Goal: Communication & Community: Connect with others

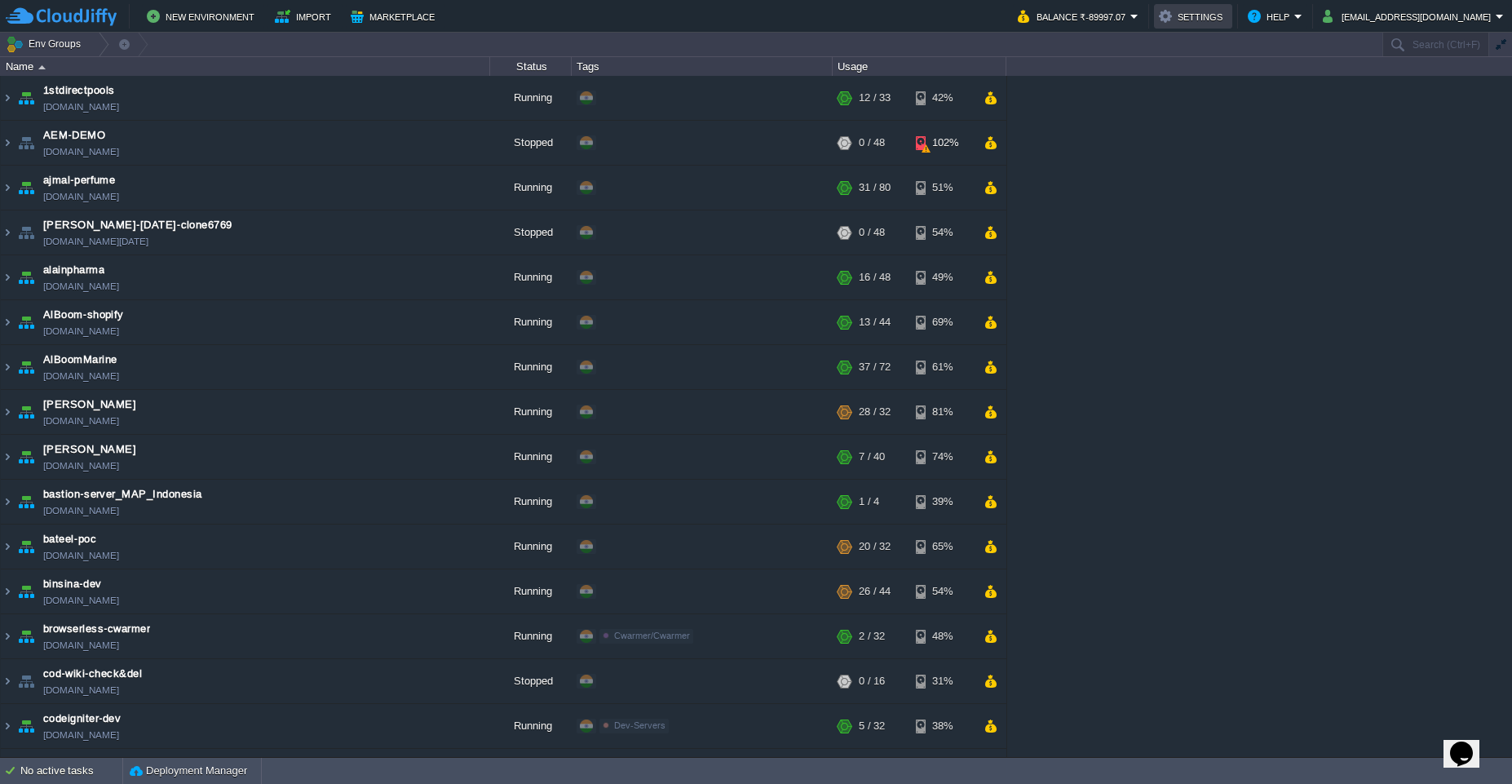
click at [1221, 18] on button "Settings" at bounding box center [1193, 16] width 68 height 19
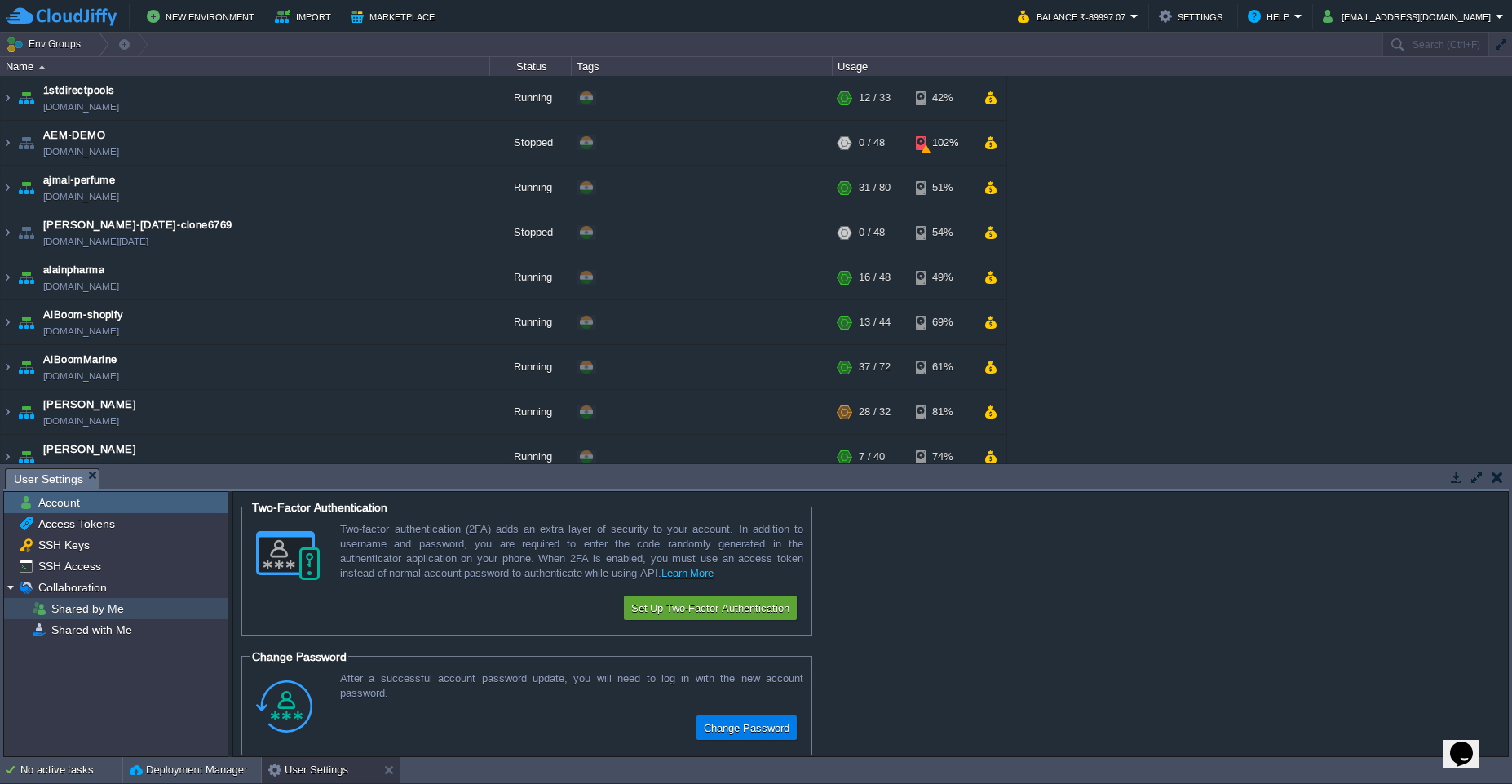
click at [98, 614] on span "Shared by Me" at bounding box center [87, 608] width 78 height 15
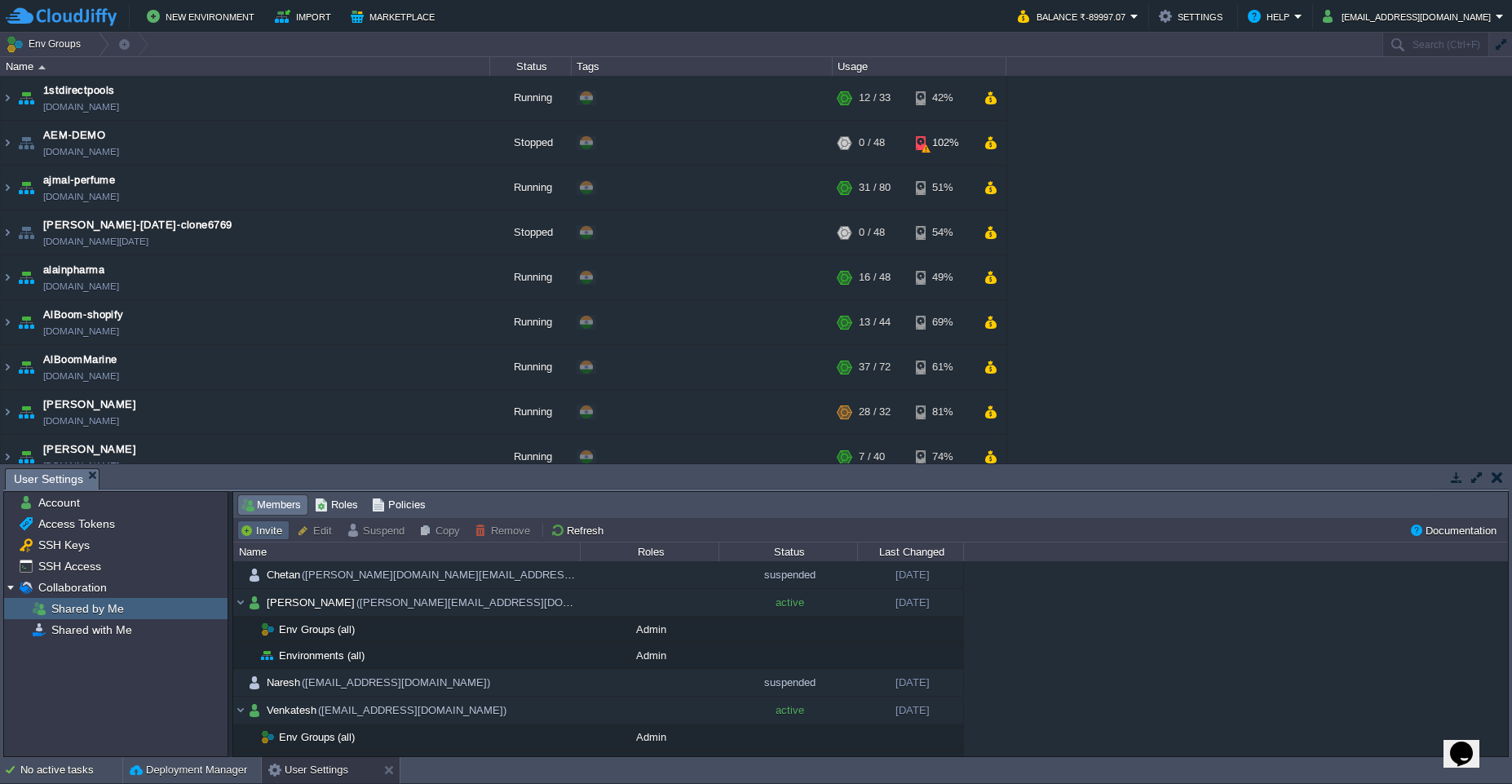
click at [263, 536] on button "Invite" at bounding box center [263, 530] width 47 height 15
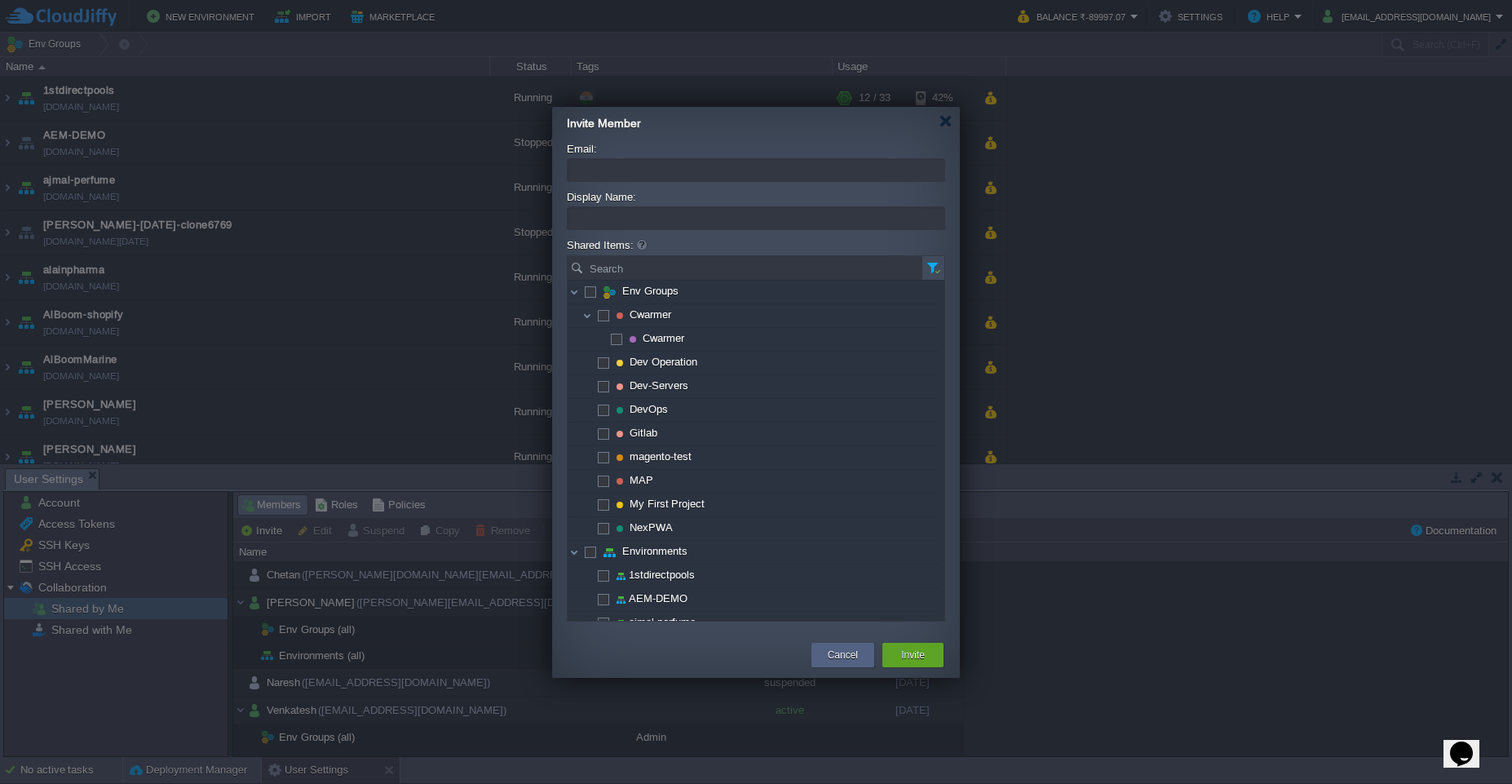
type input "a"
type input "[PERSON_NAME]"
drag, startPoint x: 616, startPoint y: 168, endPoint x: 495, endPoint y: 168, distance: 121.0
click at [495, 168] on body "New Environment Import Marketplace Bonus ₹0.00 Upgrade Account Balance ₹-89997.…" at bounding box center [756, 392] width 1512 height 784
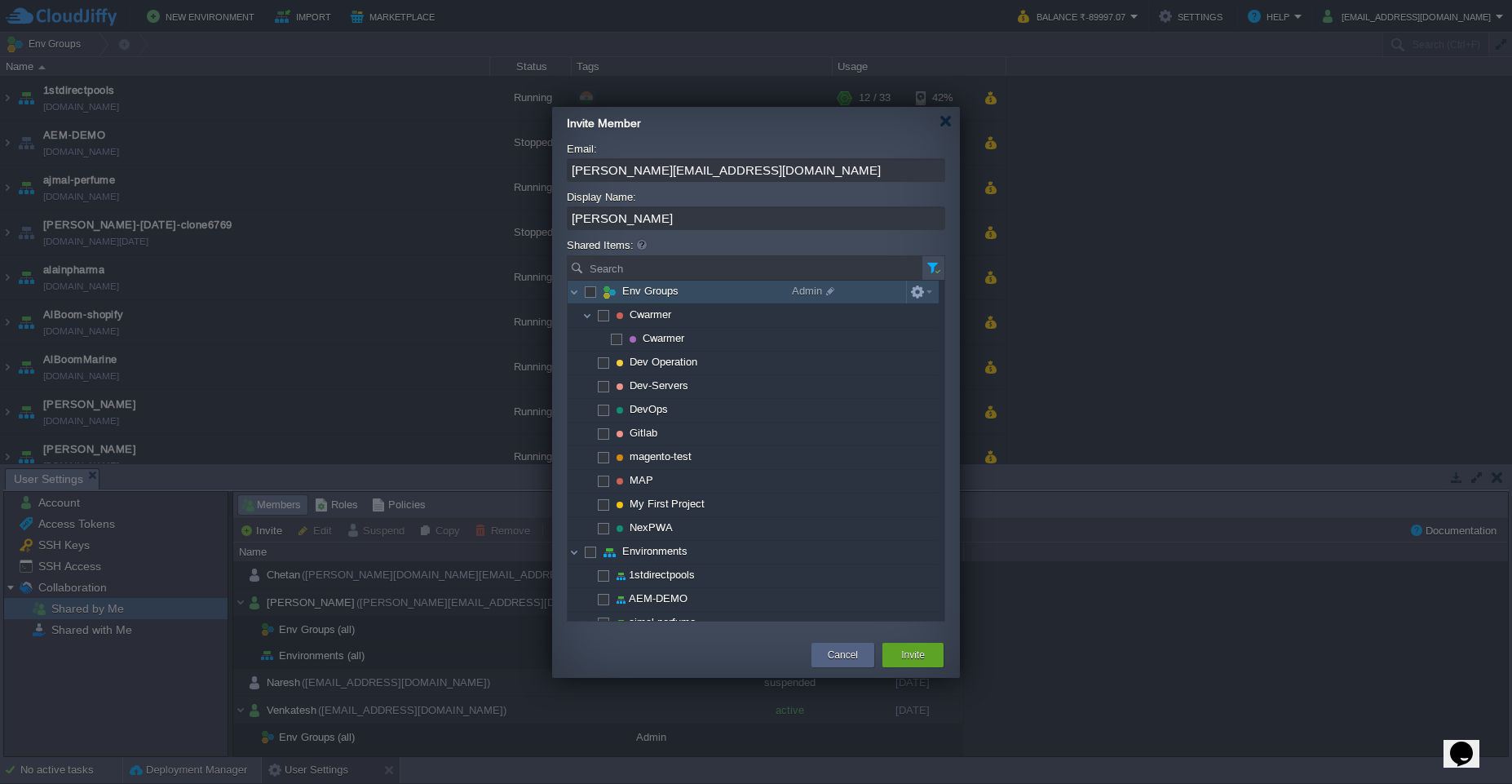
type input "[PERSON_NAME][EMAIL_ADDRESS][DOMAIN_NAME]"
click at [588, 294] on span at bounding box center [590, 291] width 4 height 12
checkbox input "true"
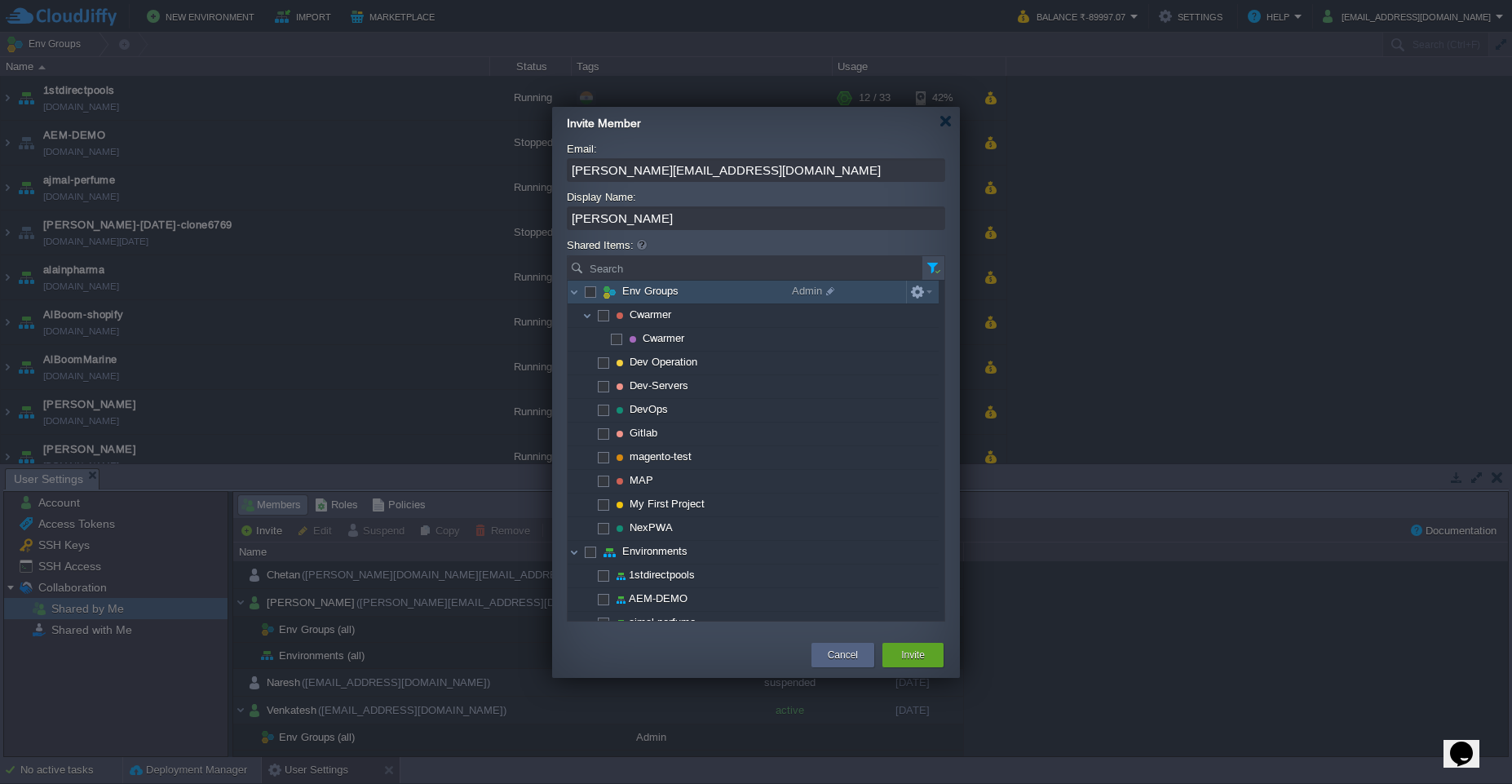
checkbox input "true"
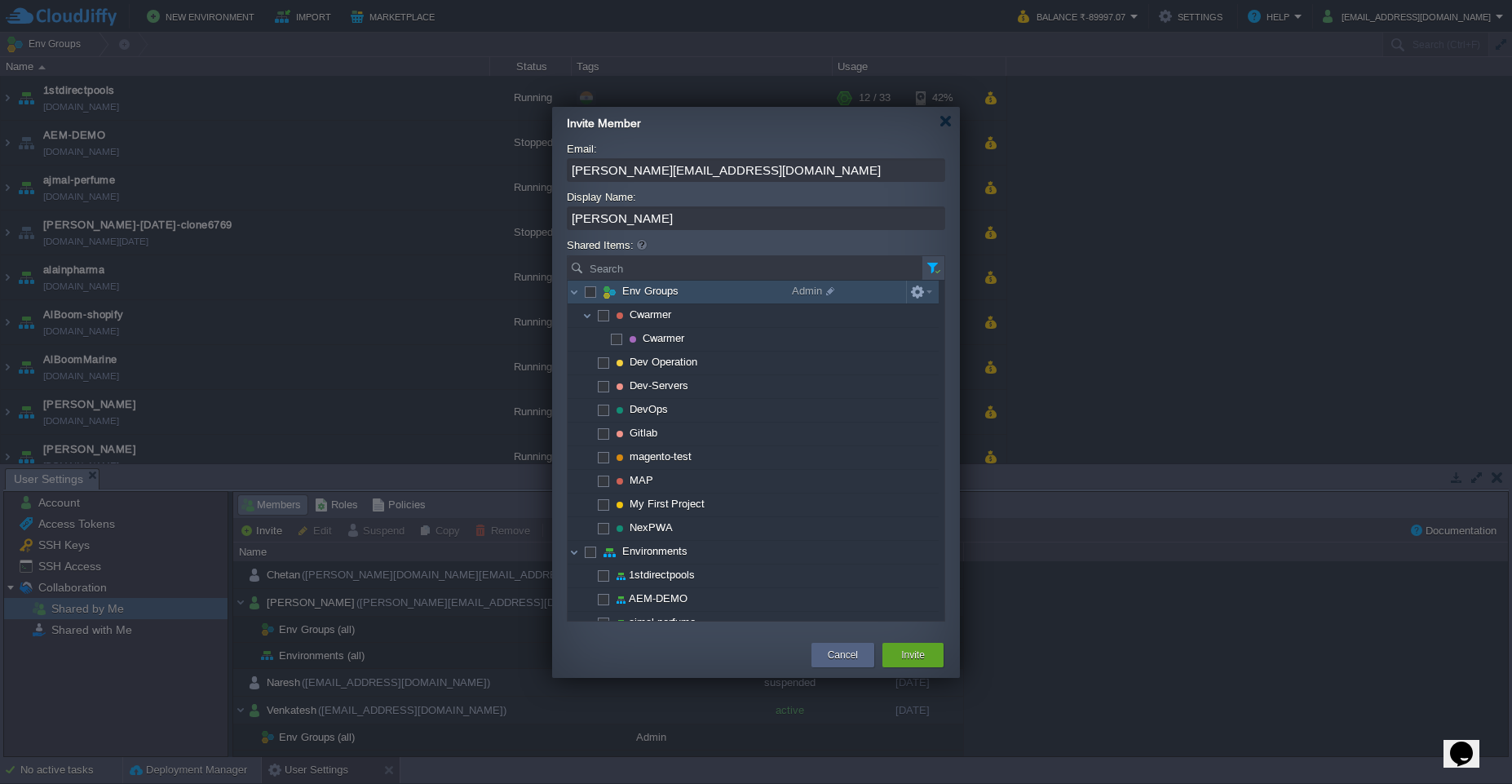
checkbox input "true"
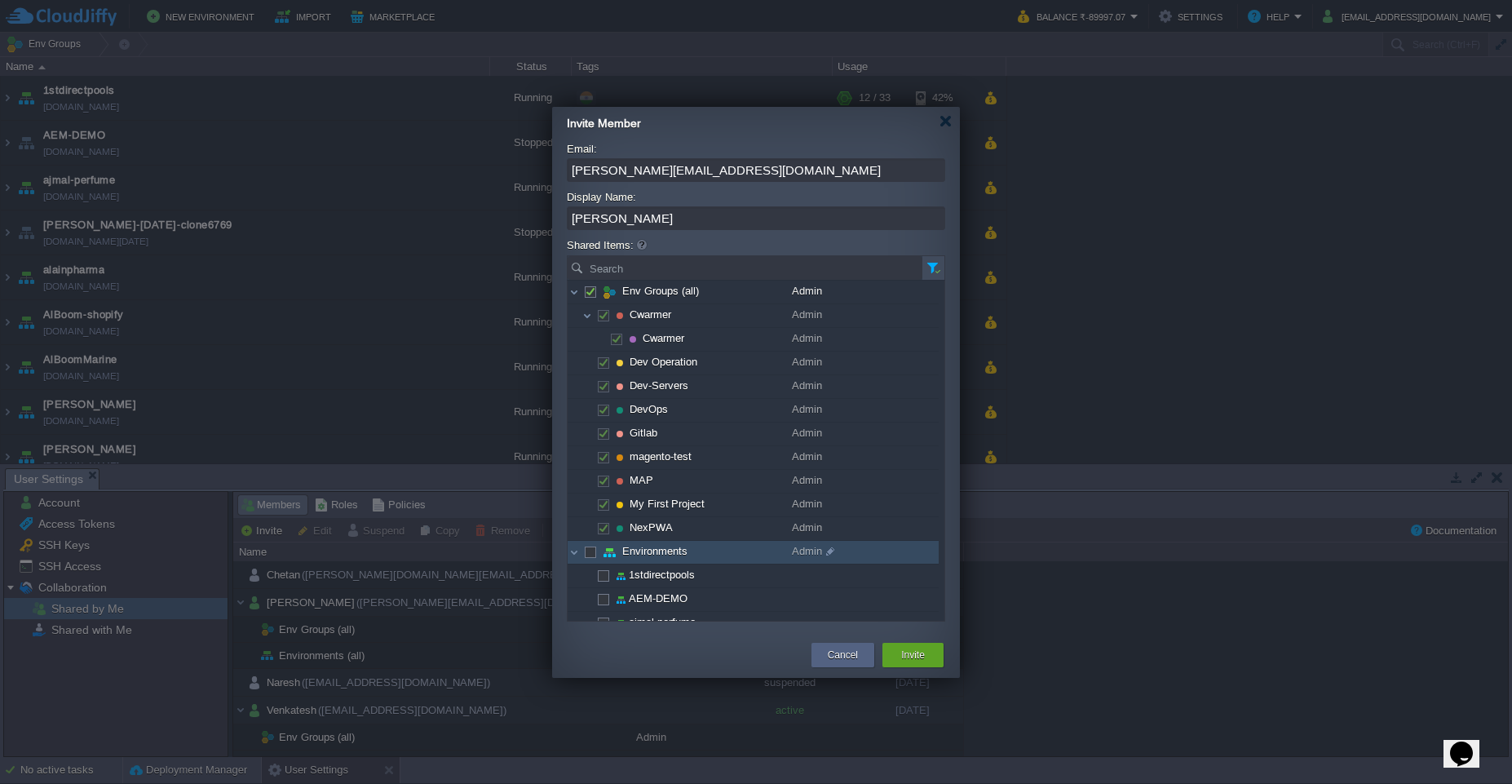
click at [588, 554] on span at bounding box center [590, 551] width 4 height 12
checkbox input "true"
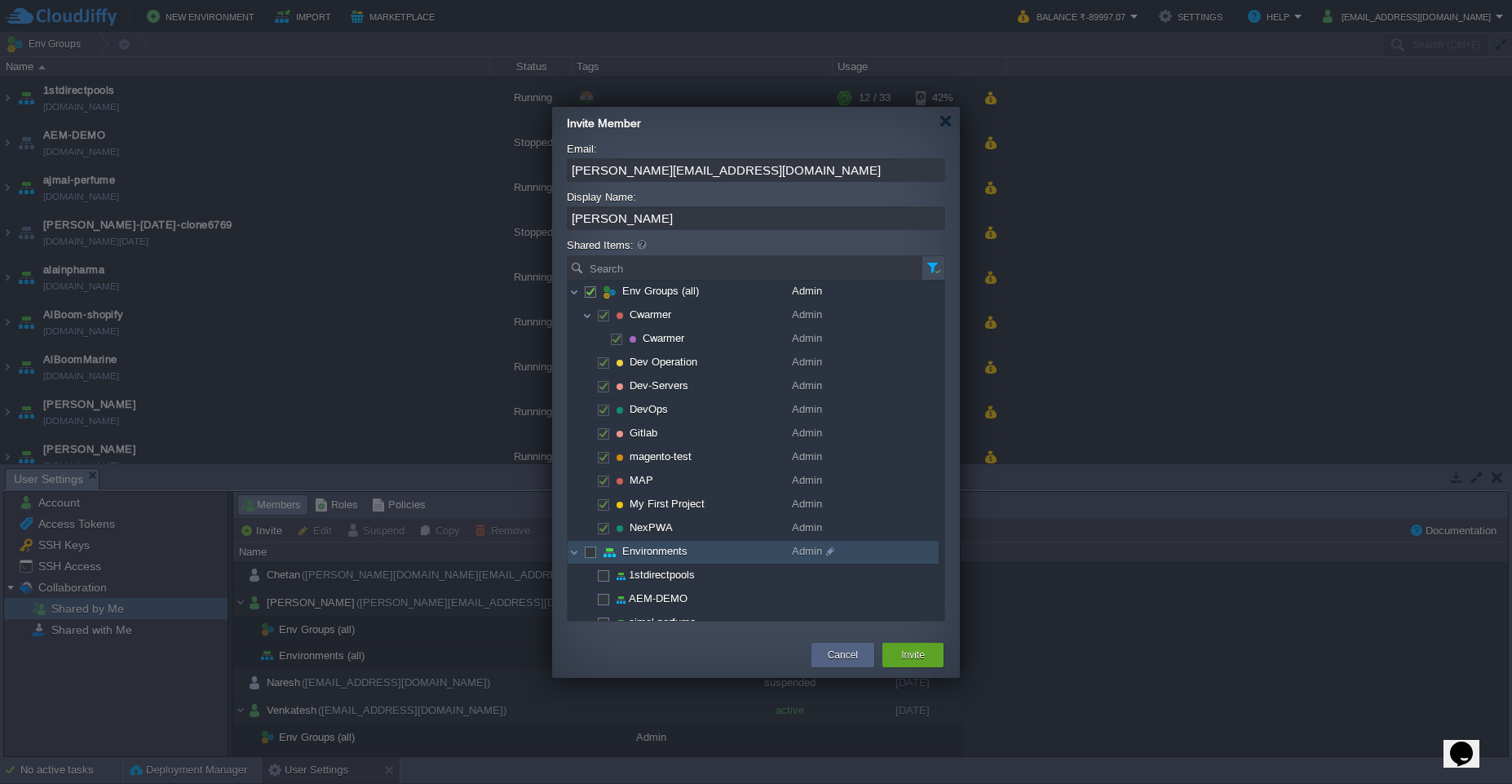
checkbox input "true"
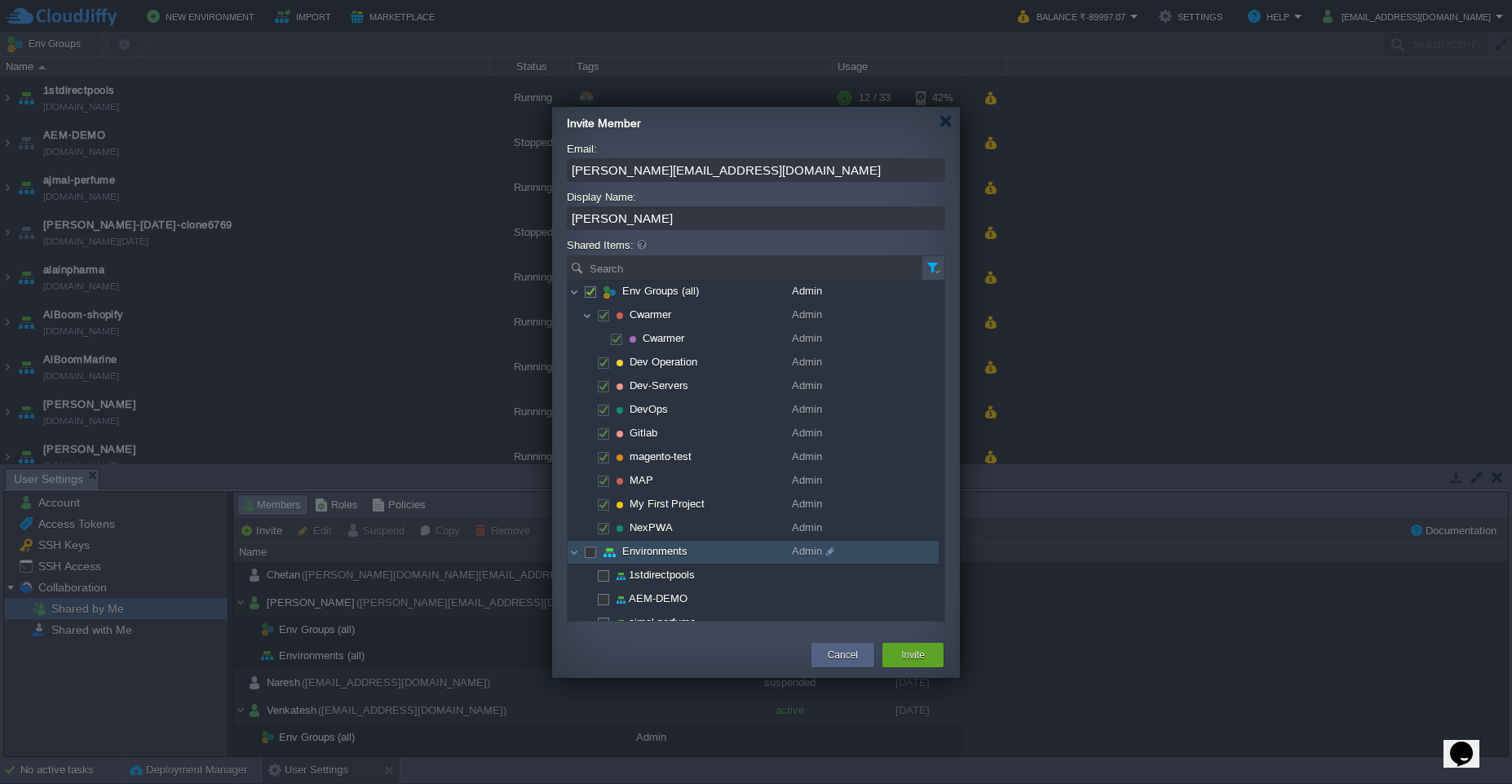
checkbox input "true"
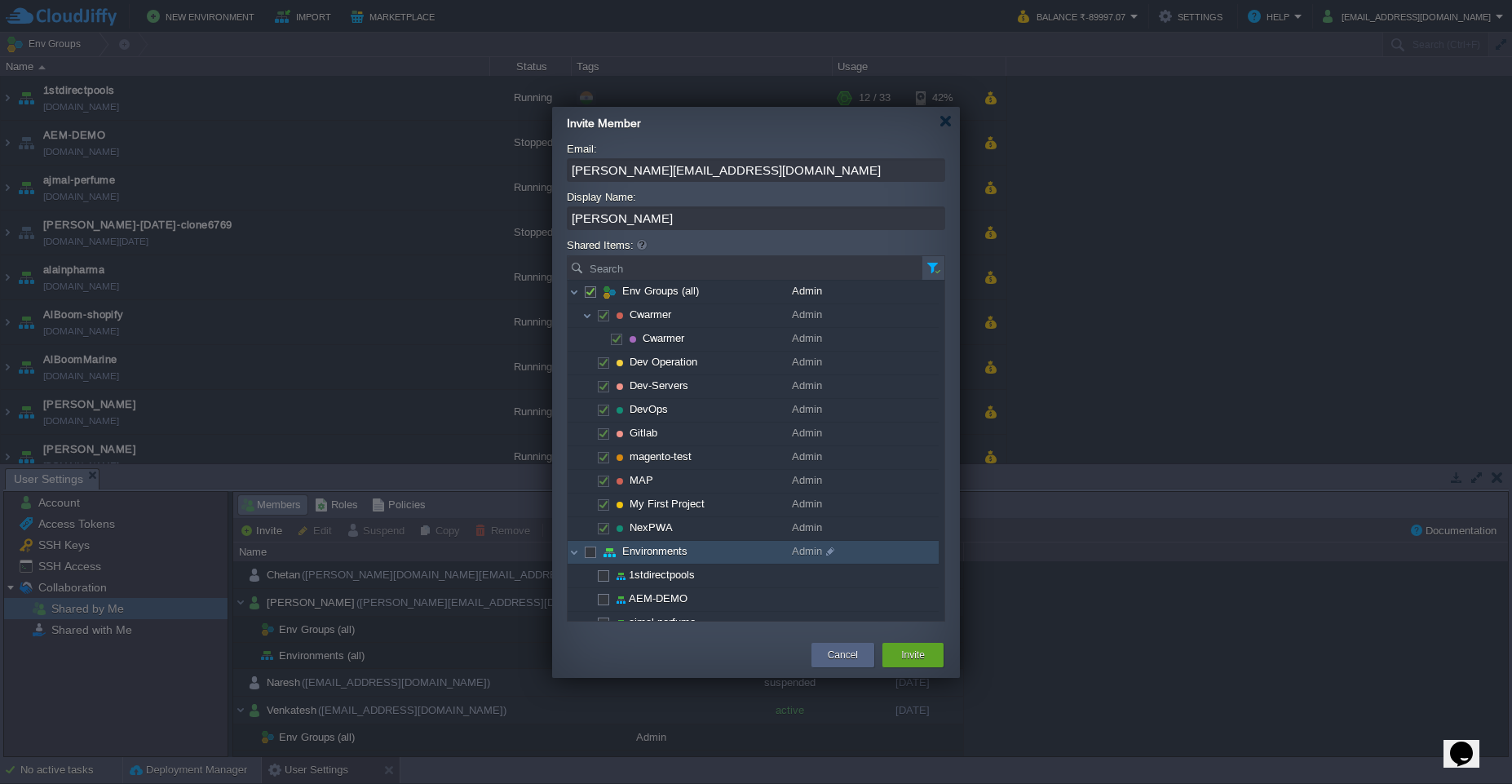
checkbox input "true"
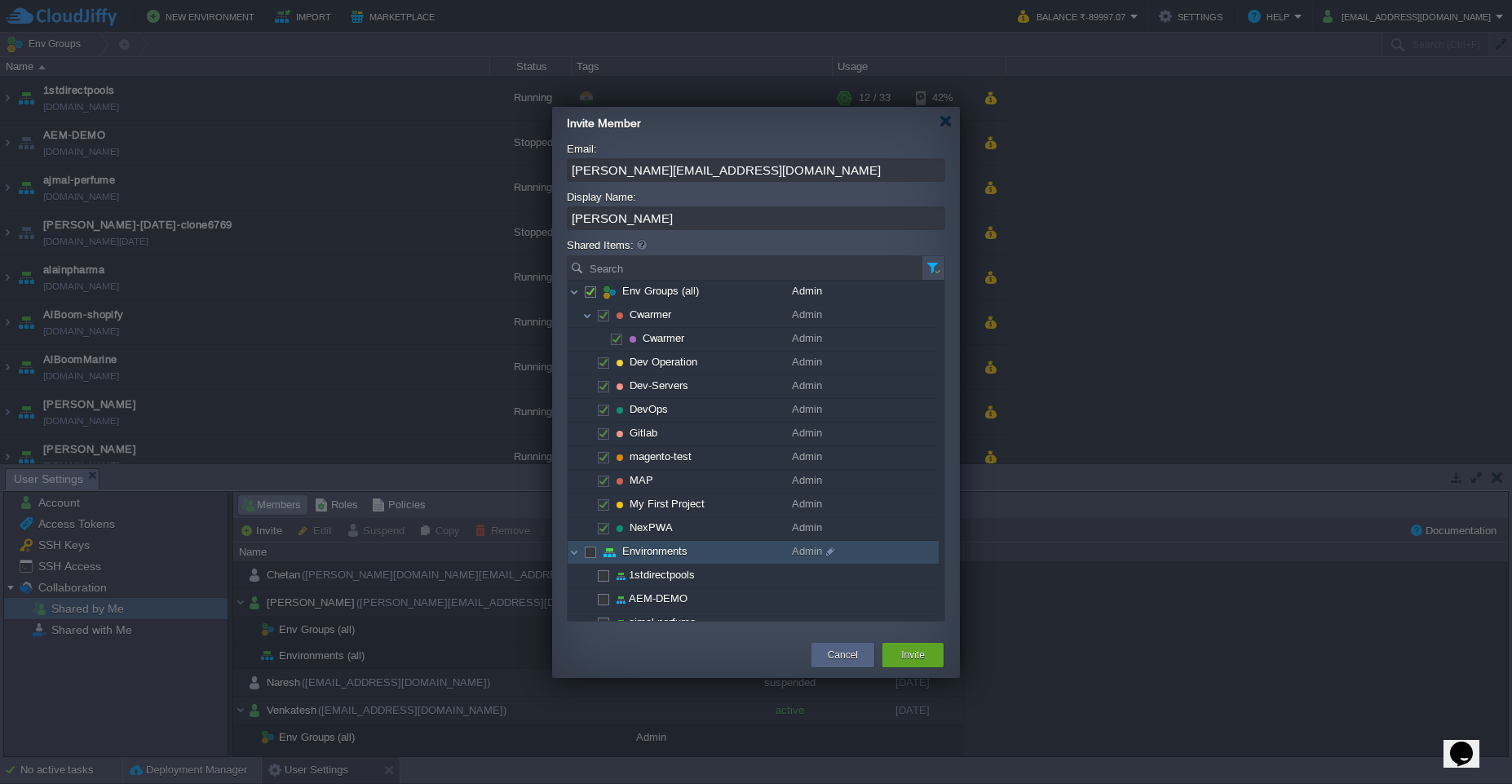
checkbox input "true"
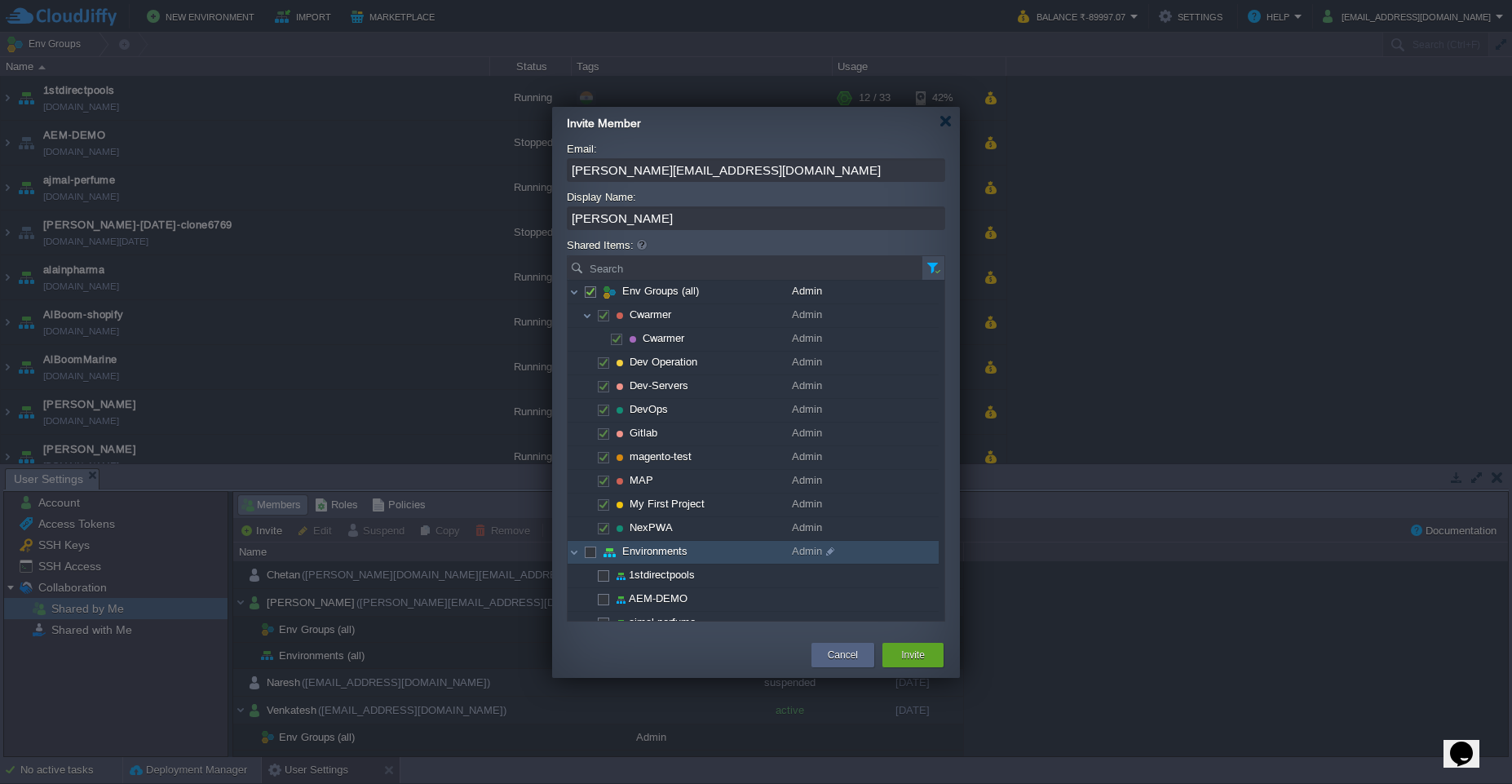
checkbox input "true"
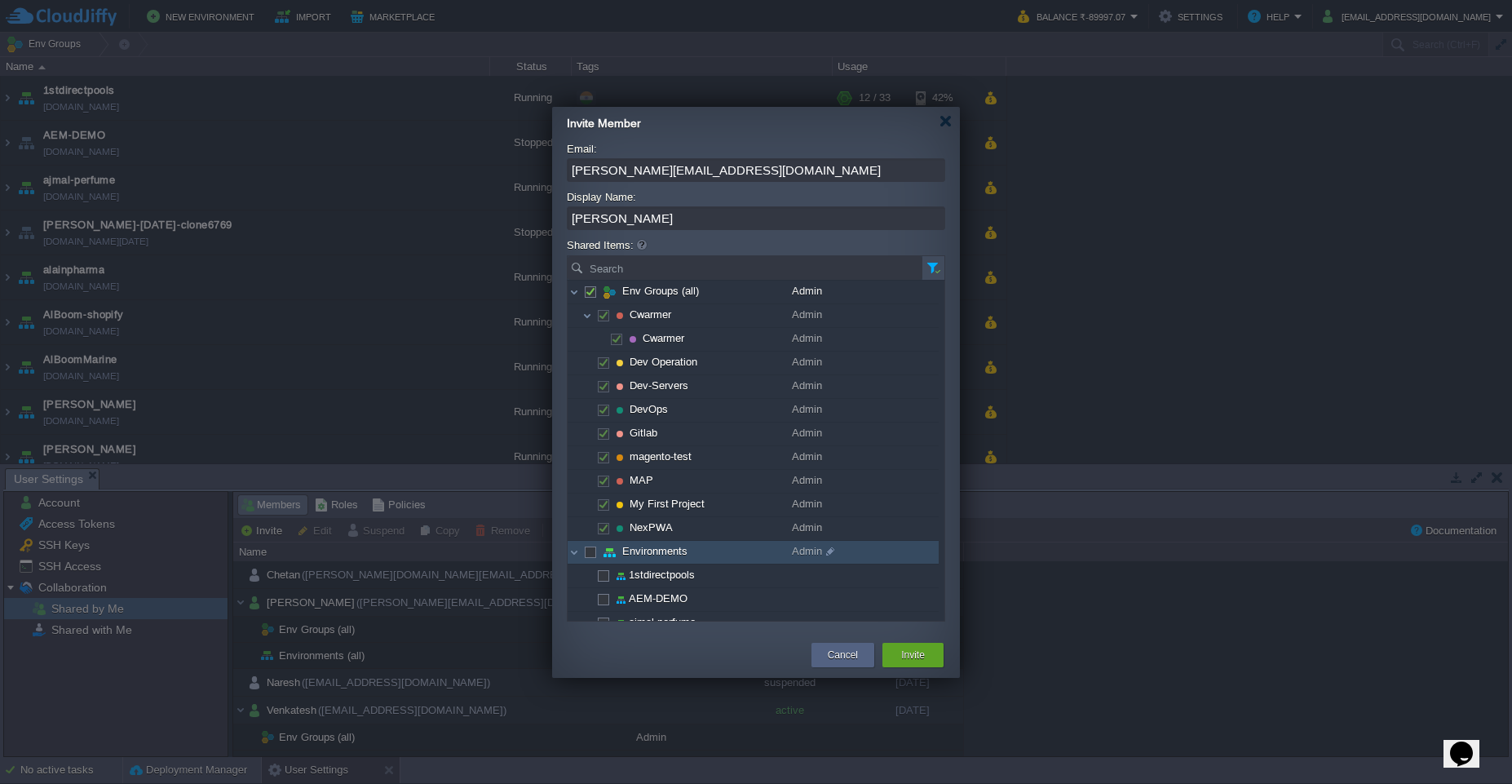
checkbox input "true"
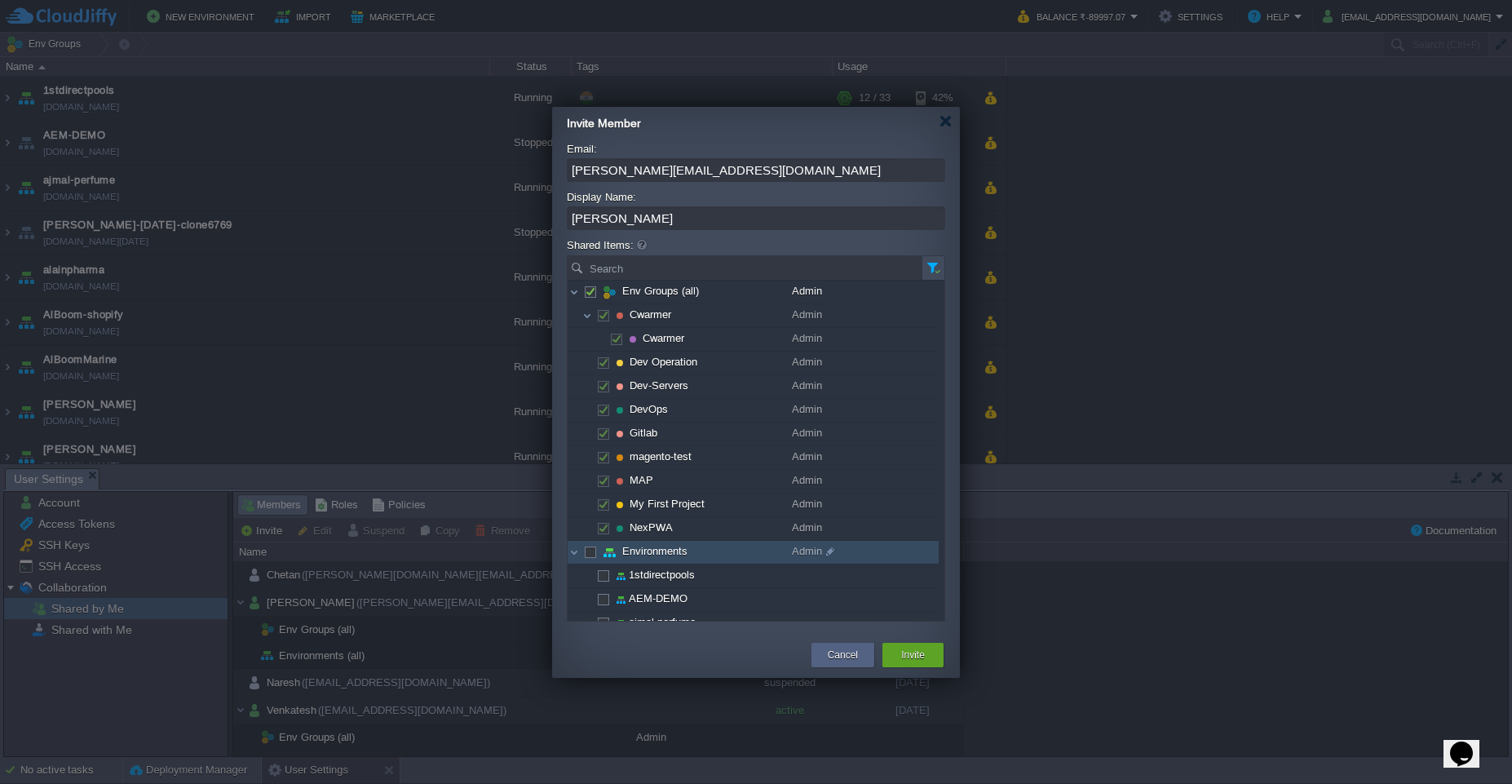
checkbox input "true"
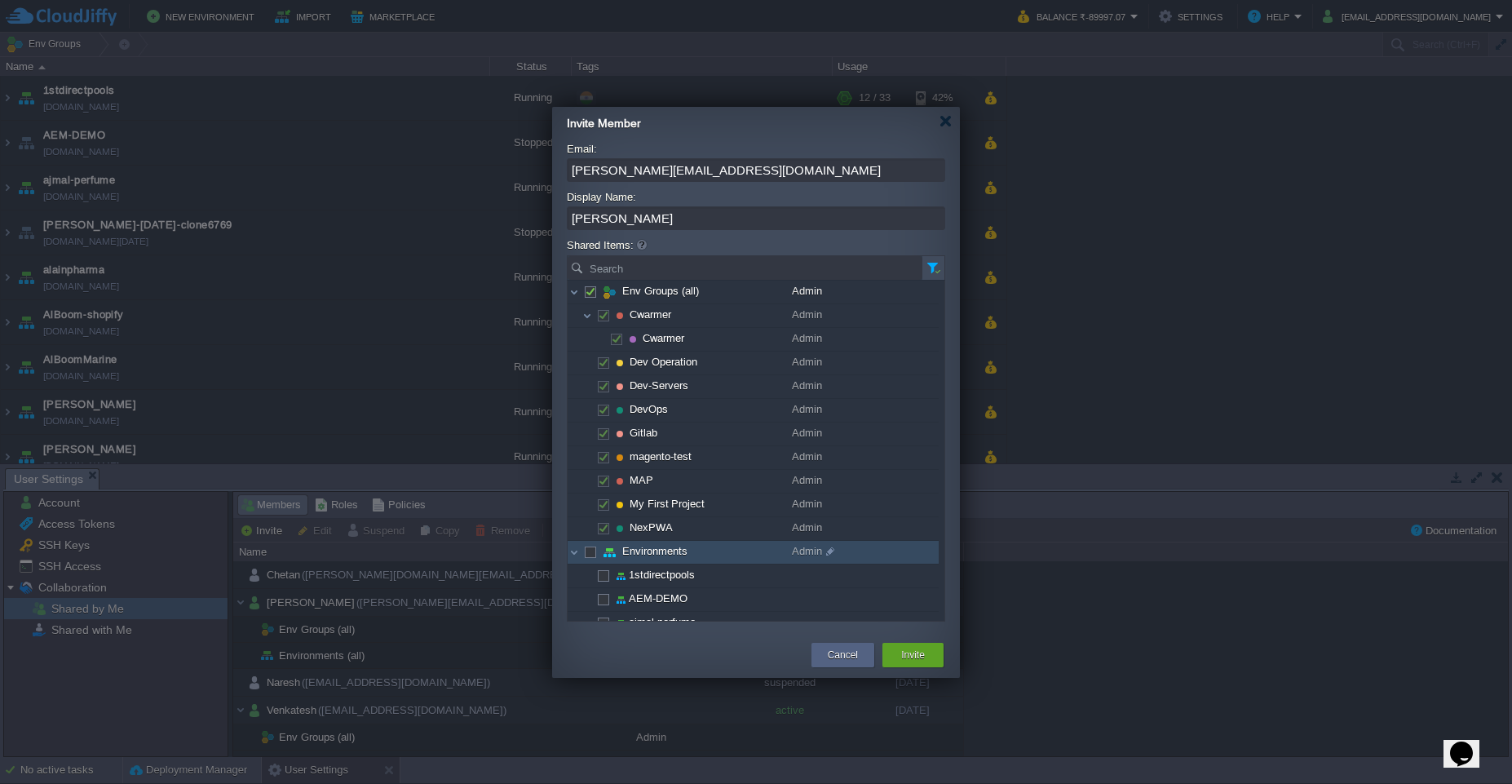
checkbox input "true"
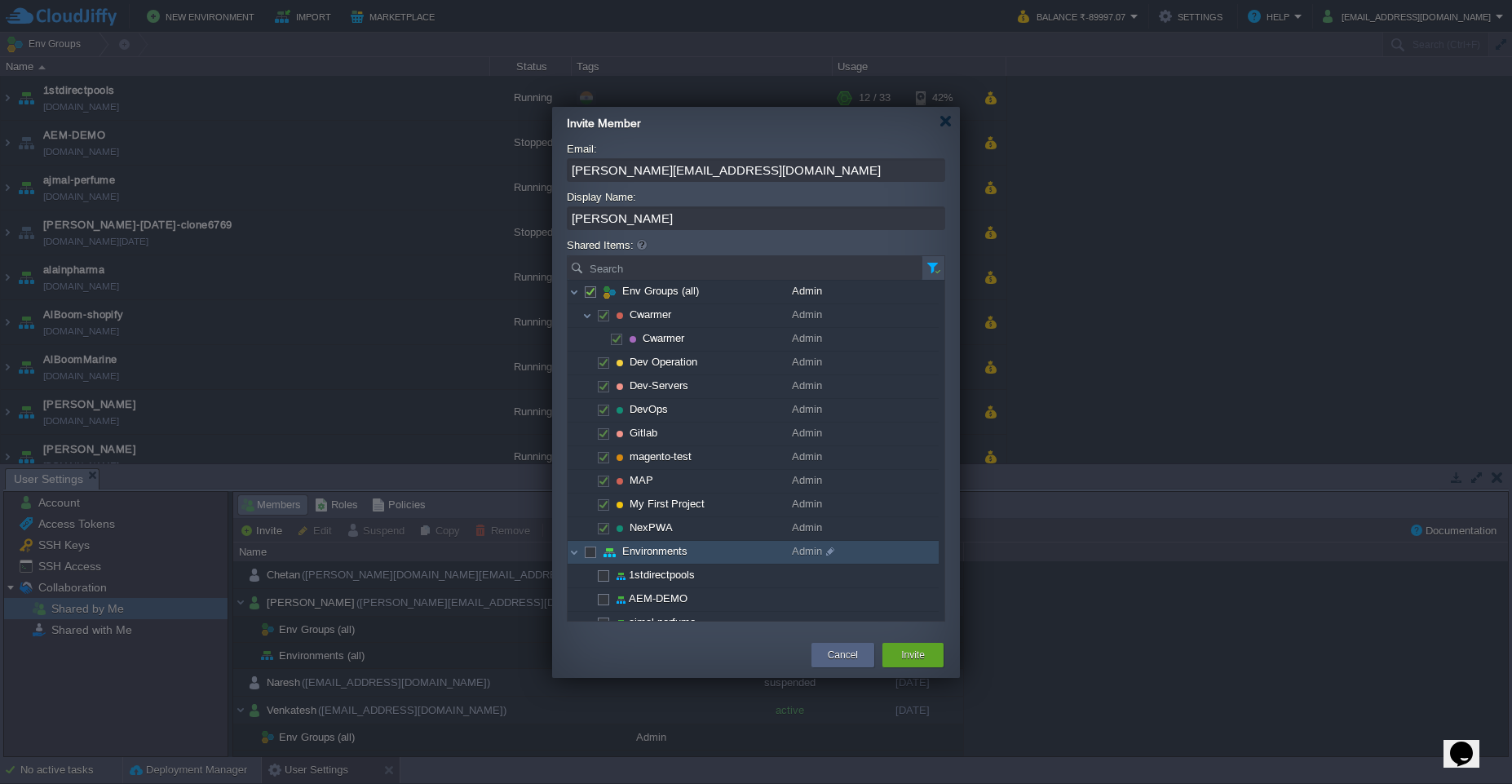
checkbox input "true"
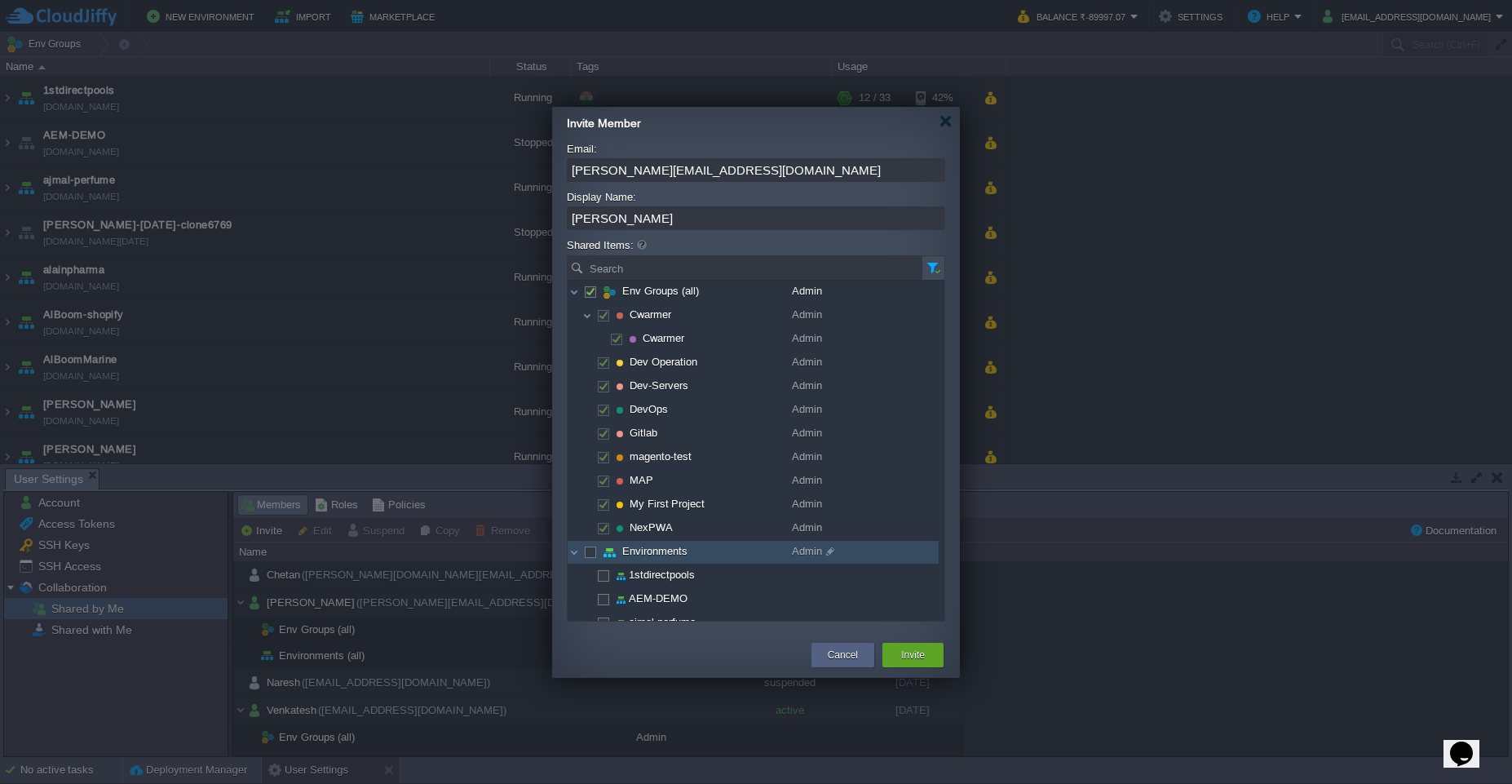
checkbox input "true"
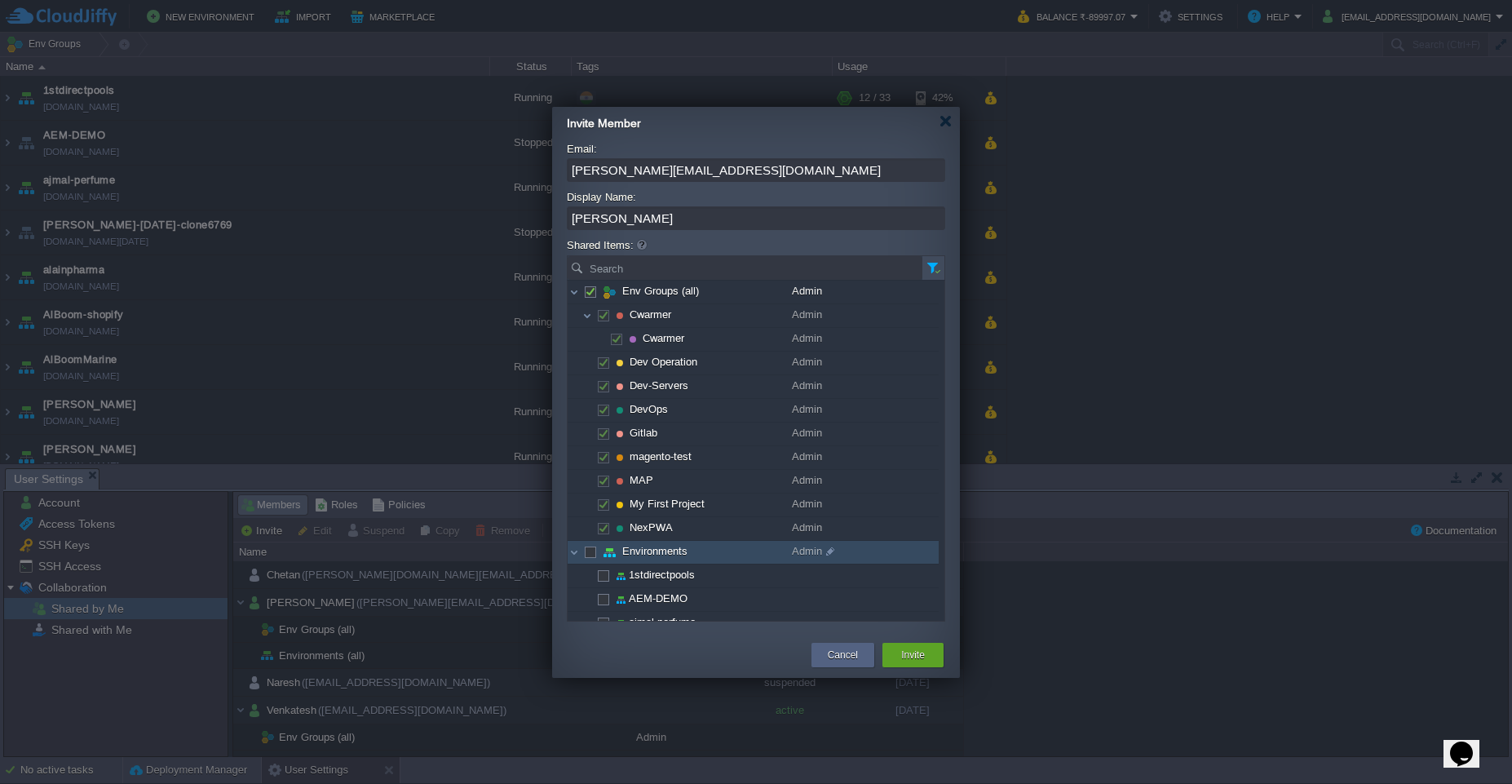
checkbox input "true"
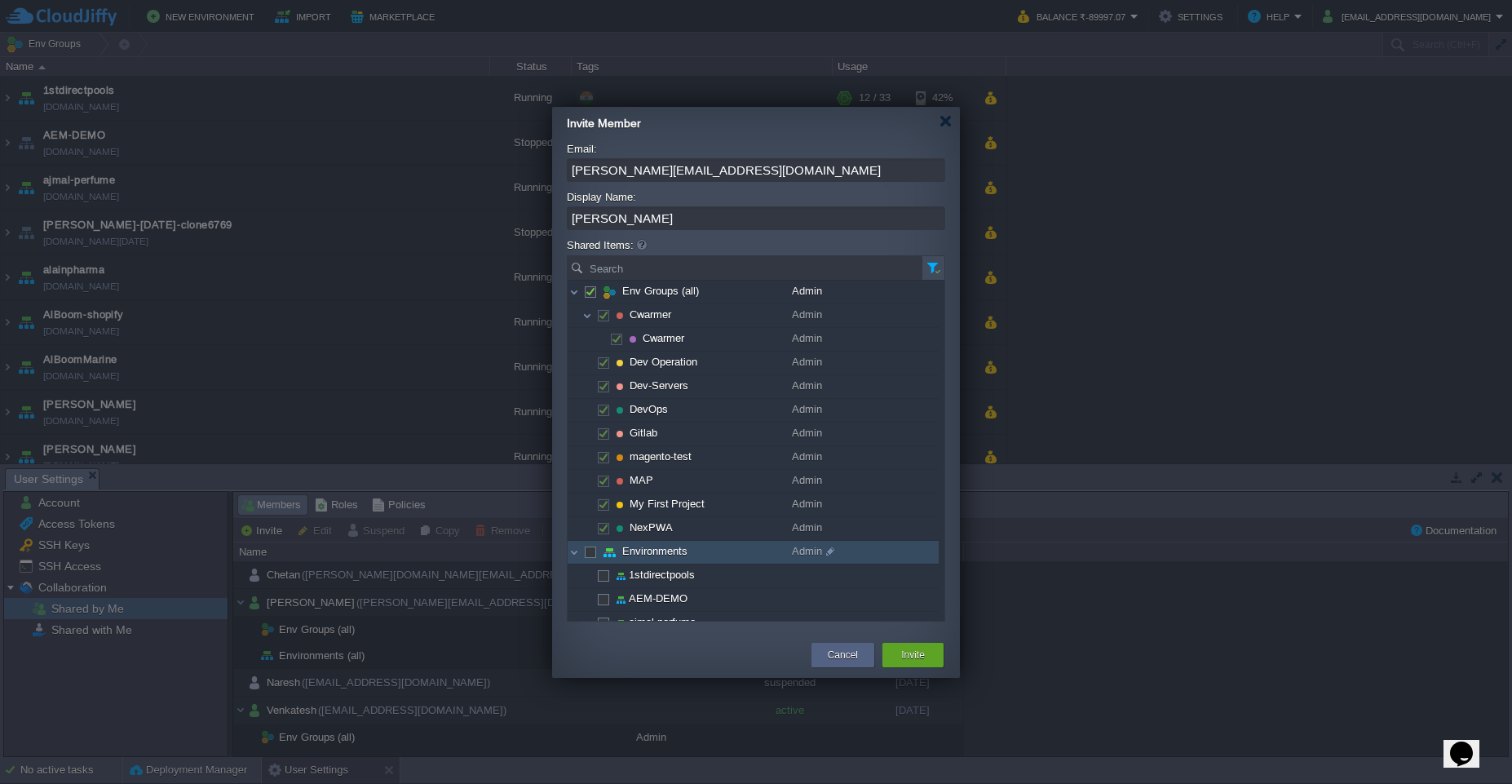
checkbox input "true"
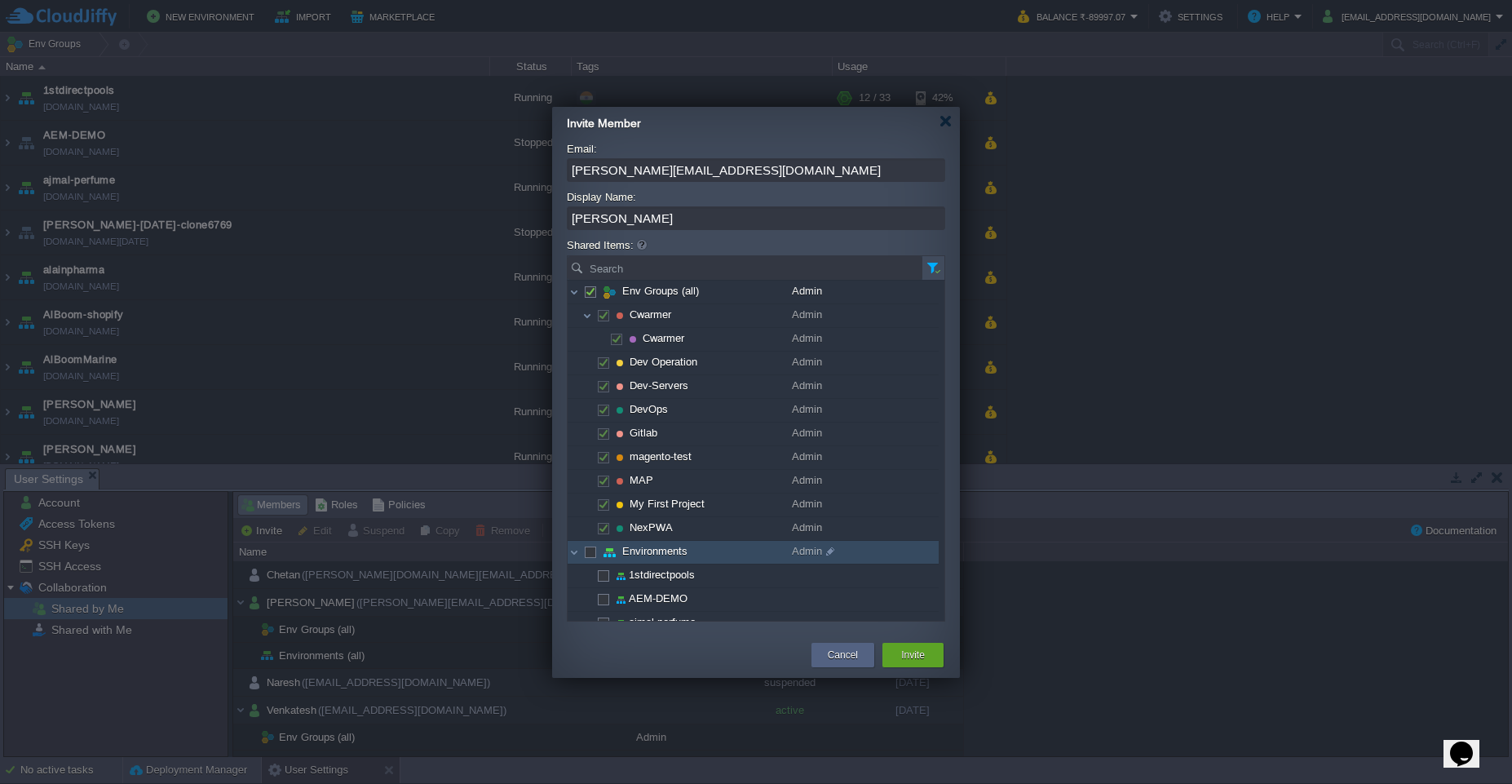
checkbox input "true"
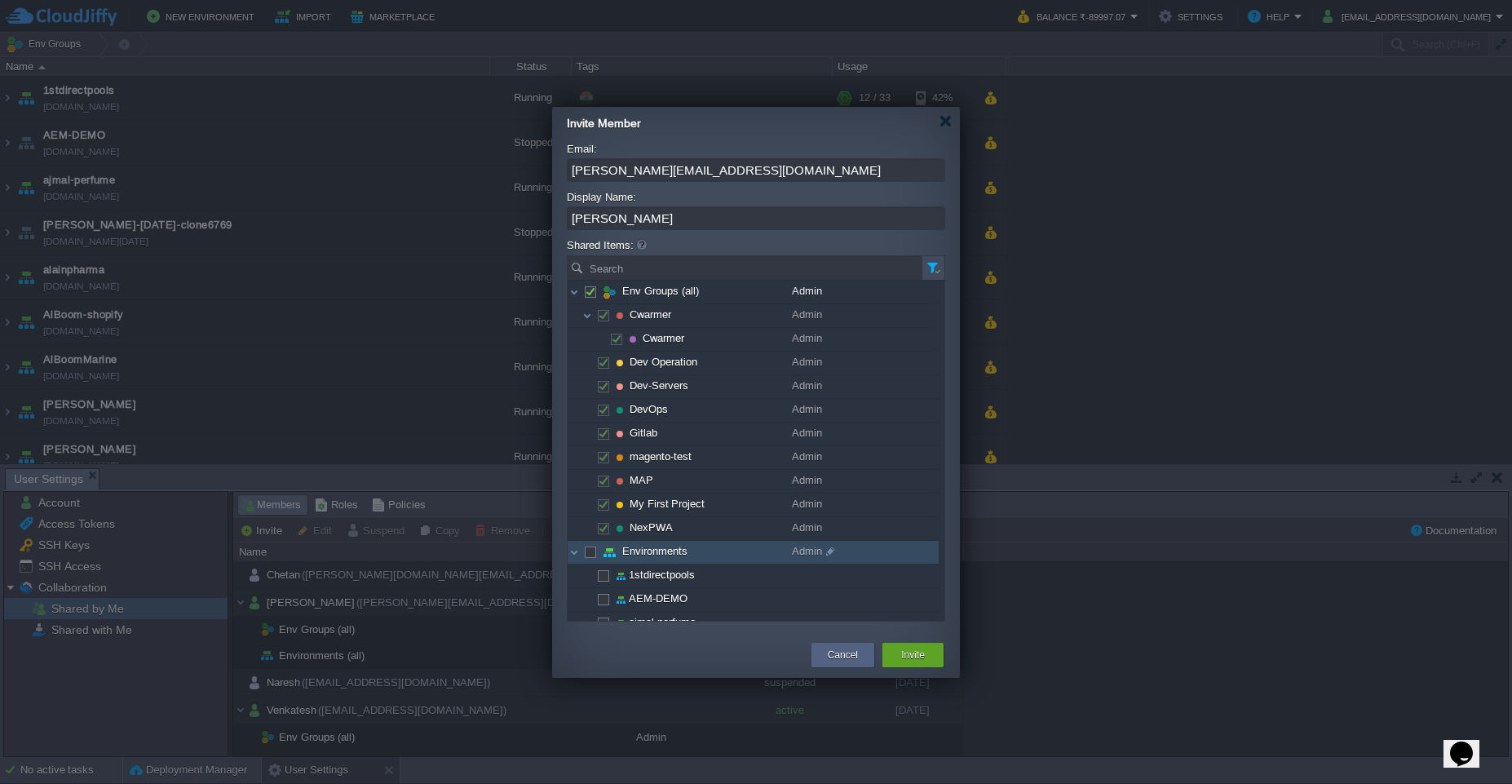
checkbox input "true"
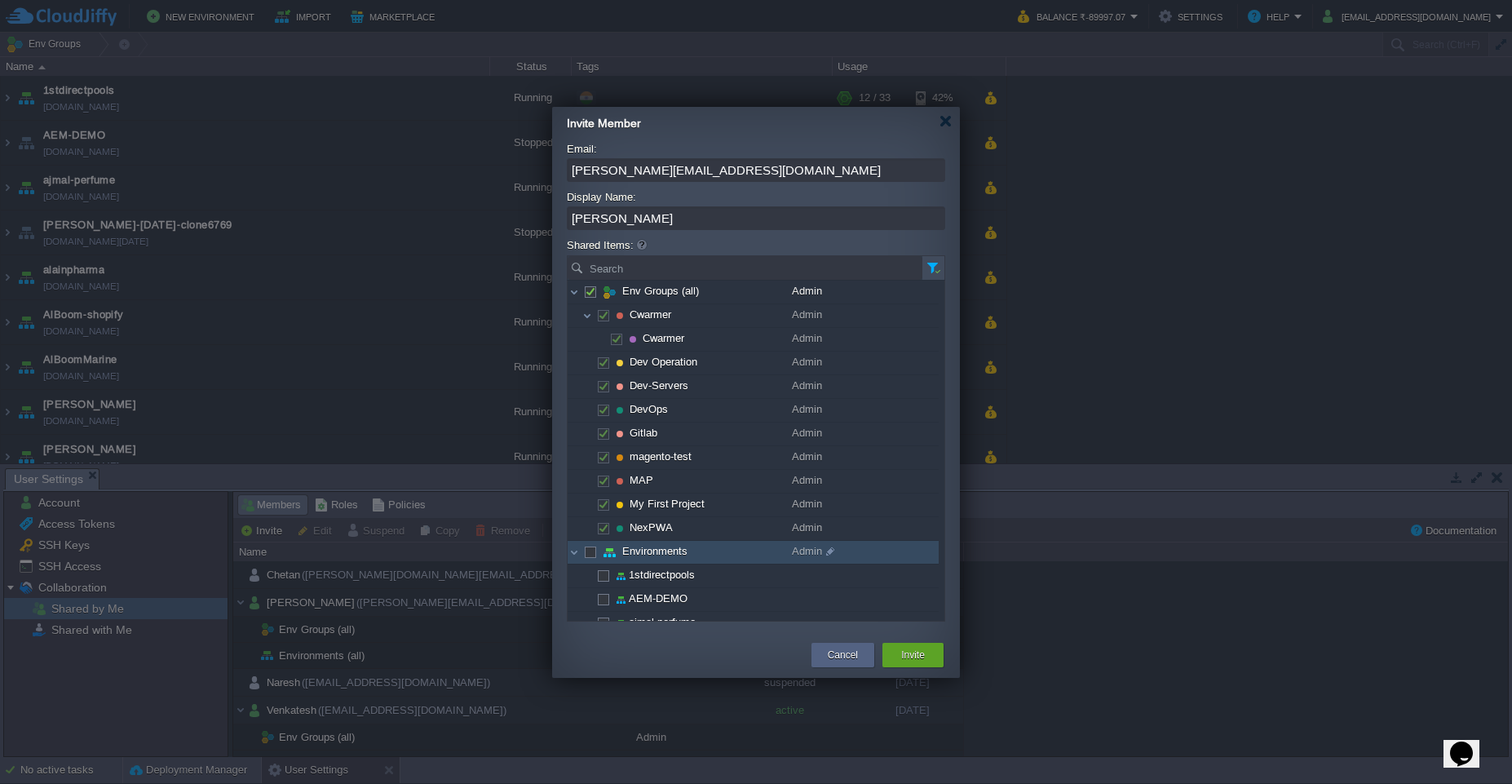
checkbox input "true"
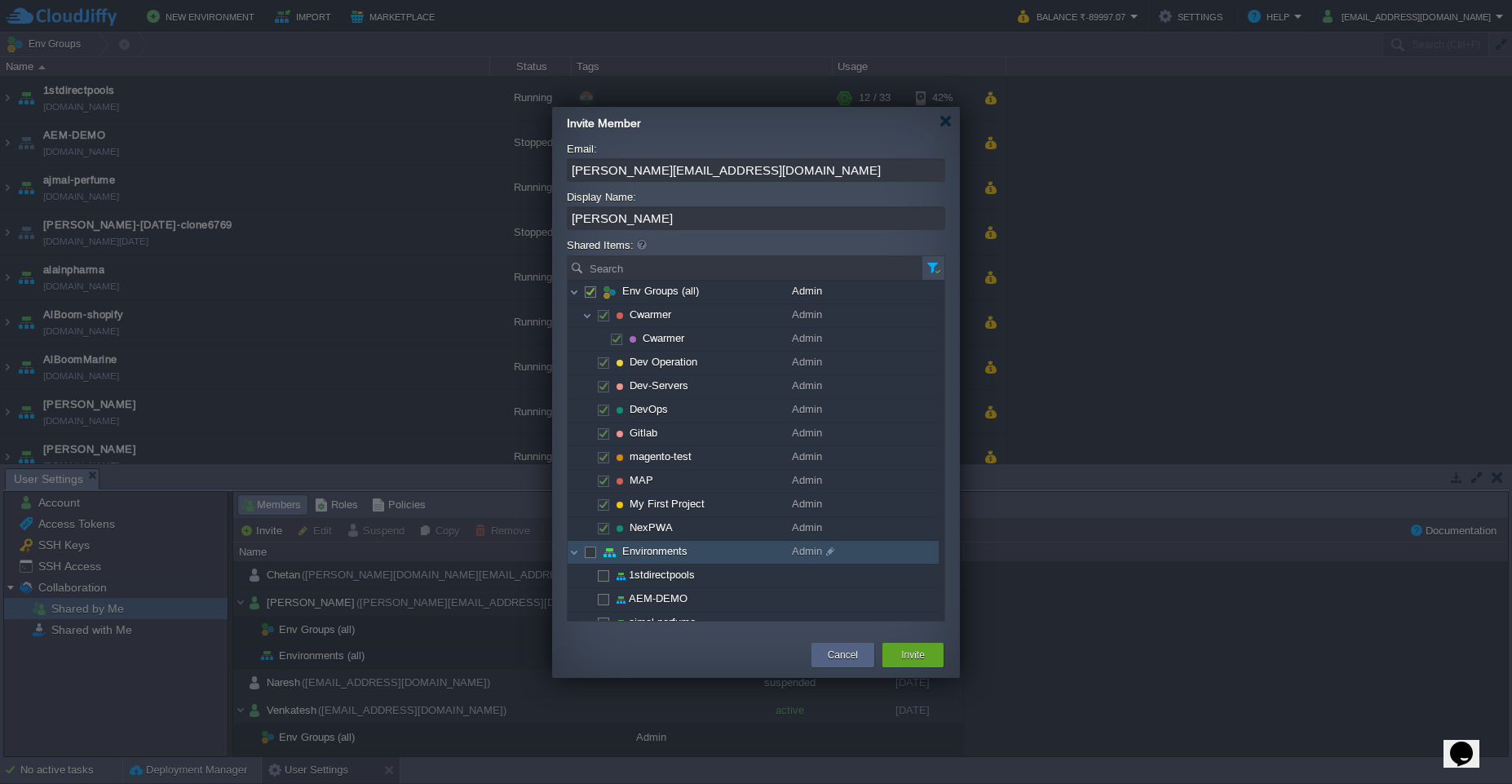
checkbox input "true"
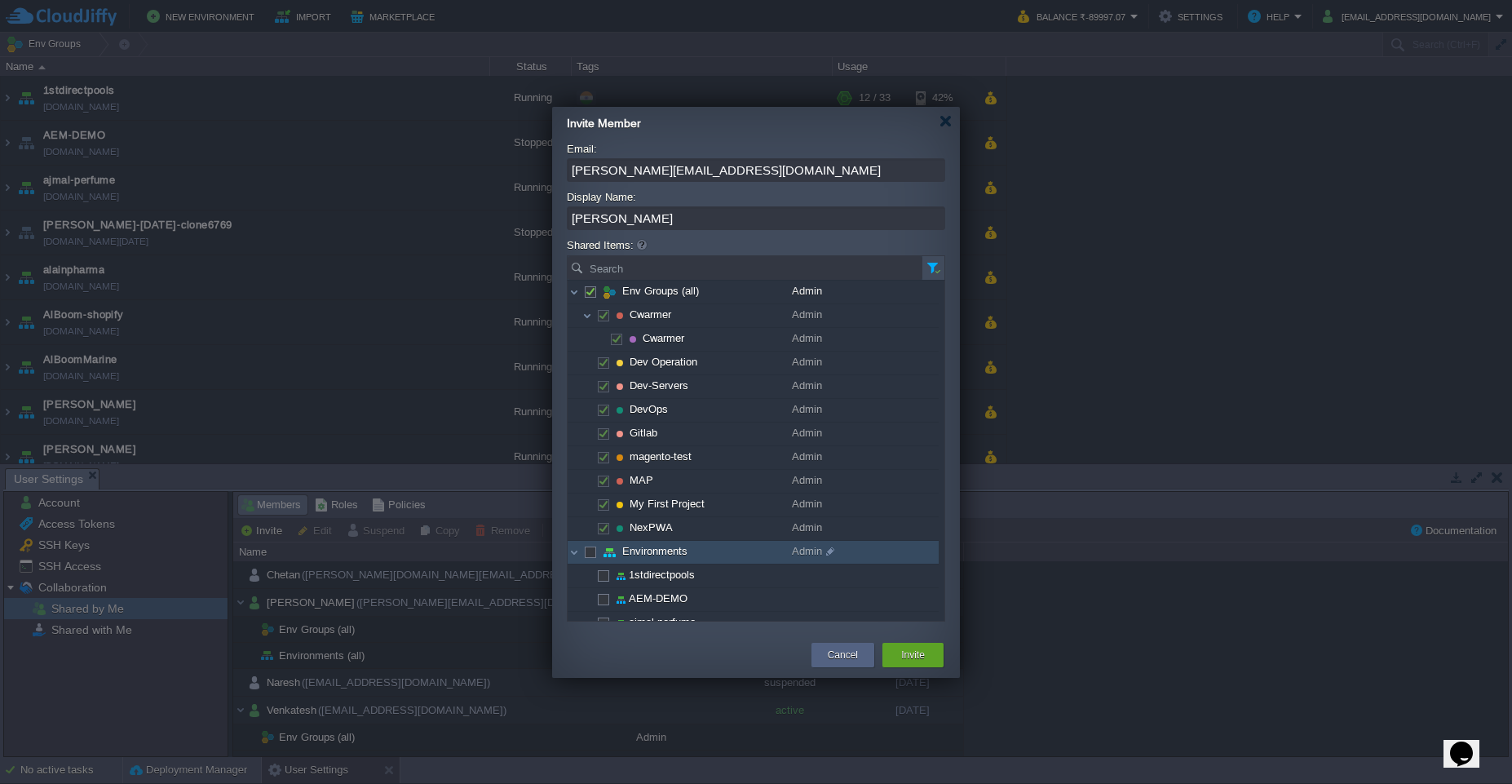
checkbox input "true"
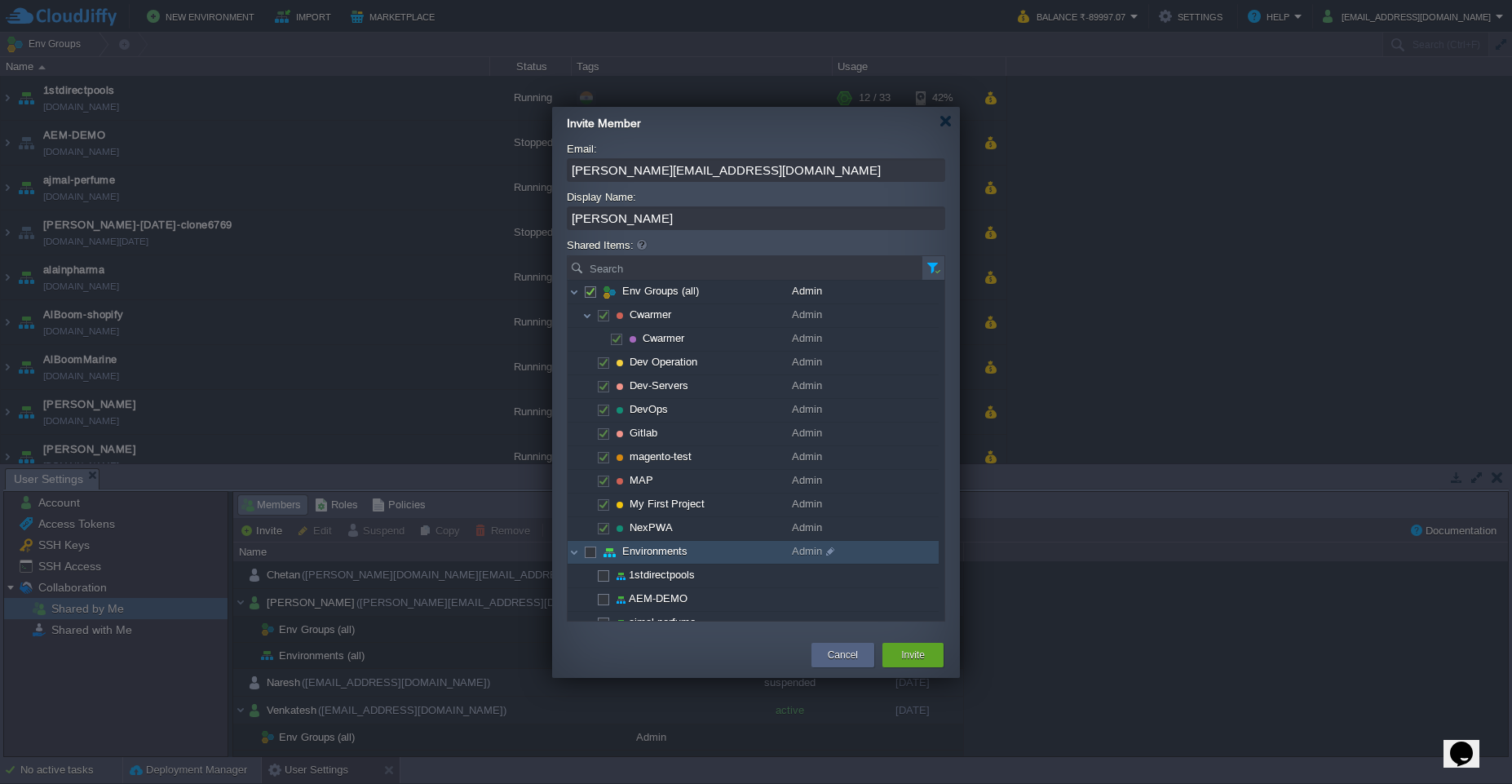
checkbox input "true"
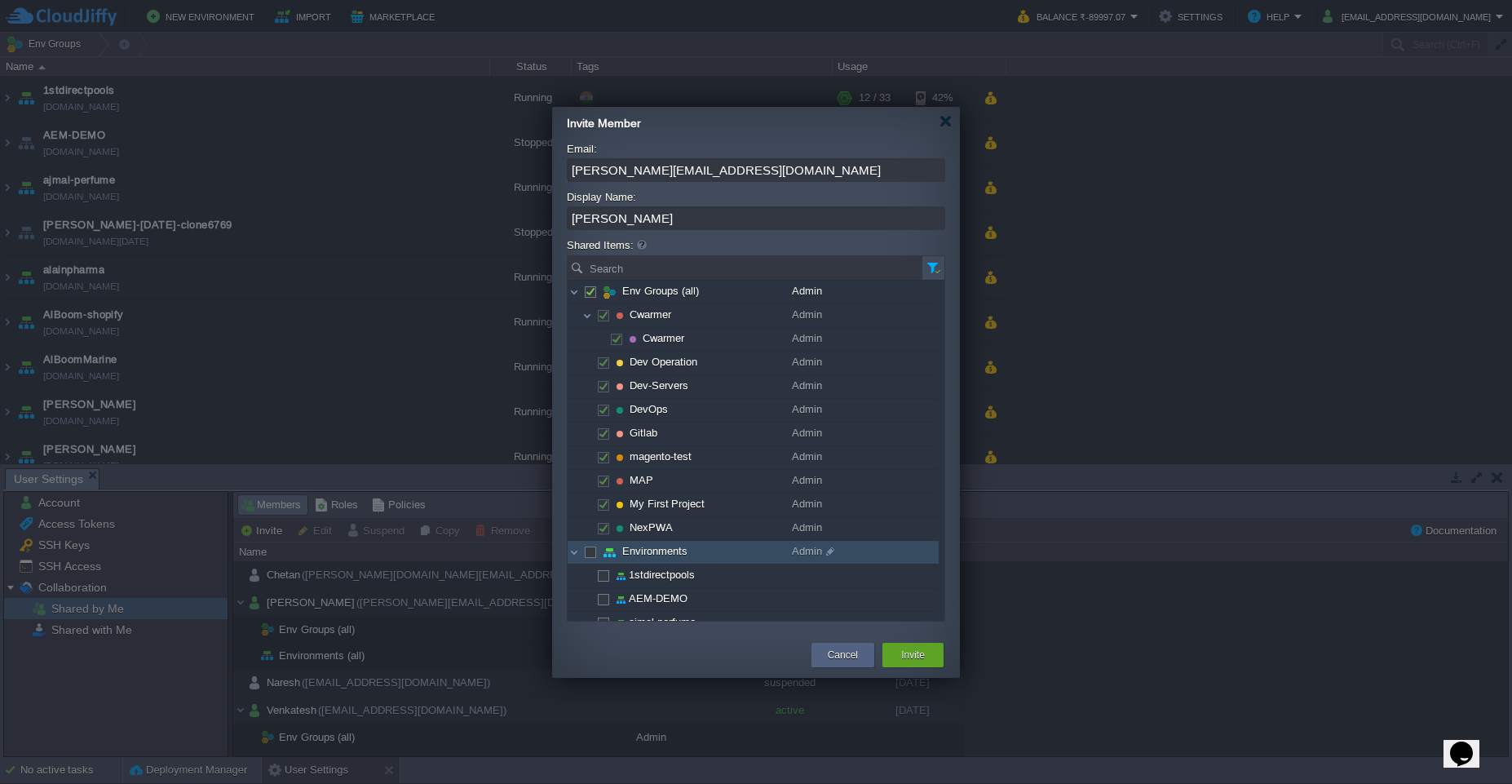
checkbox input "true"
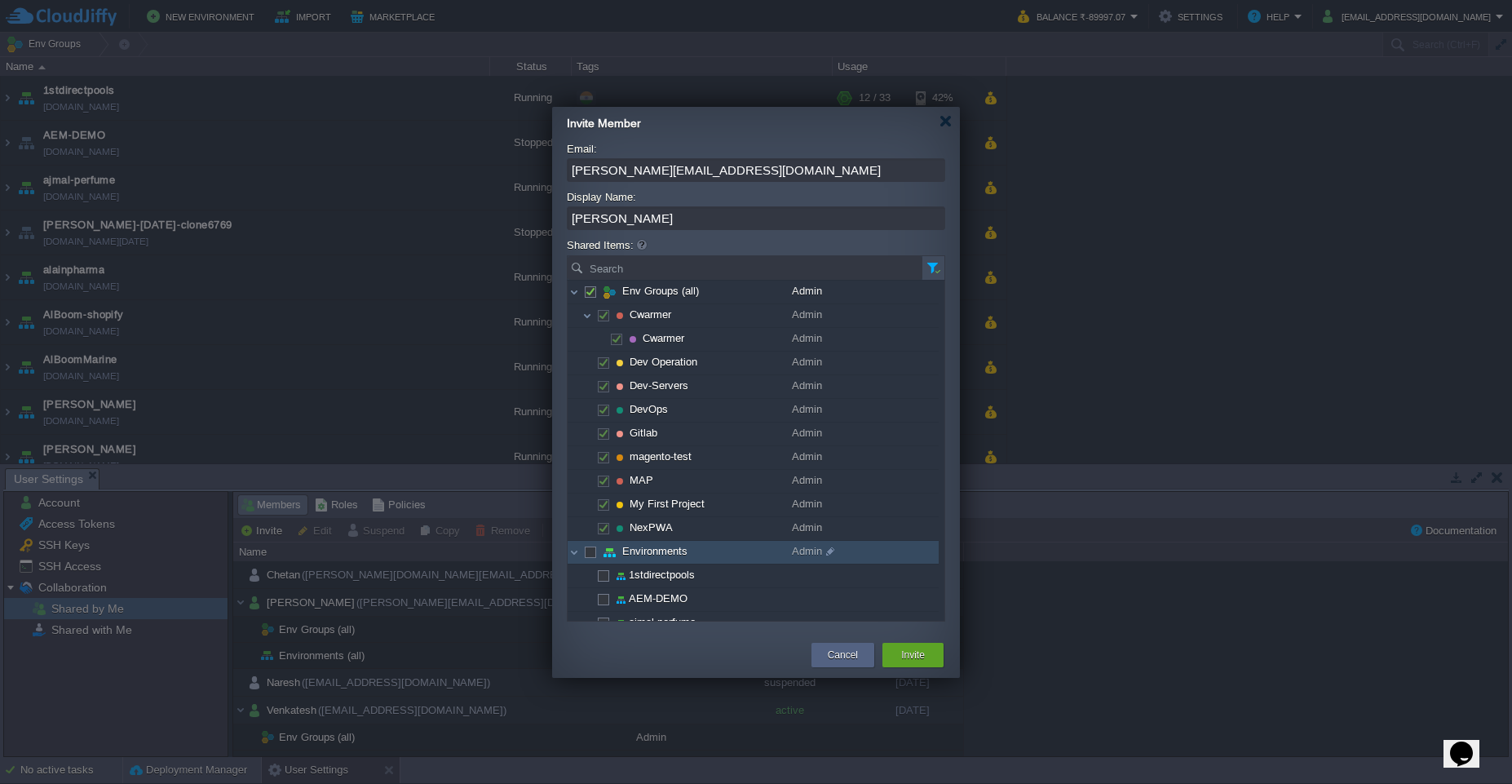
checkbox input "true"
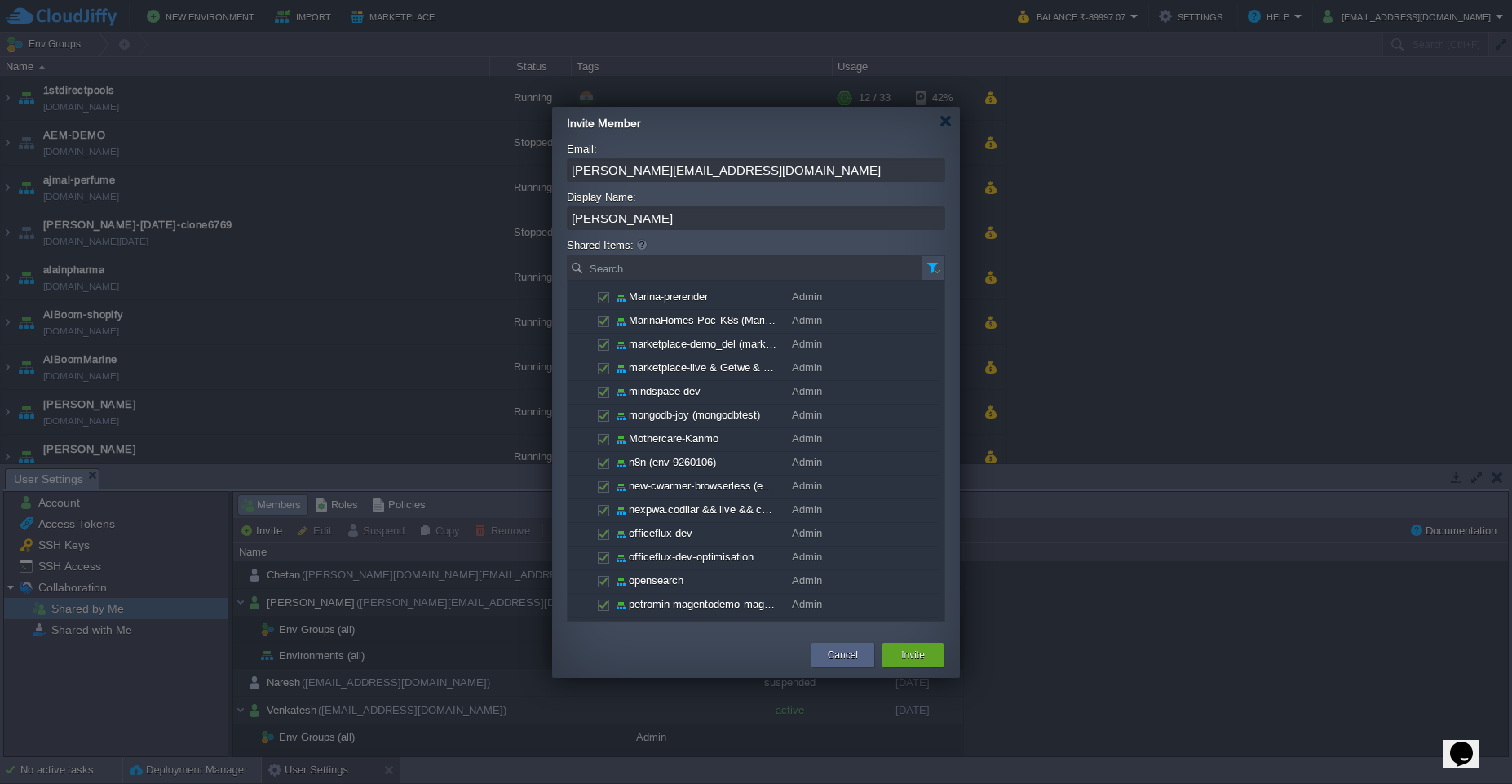
scroll to position [2356, 0]
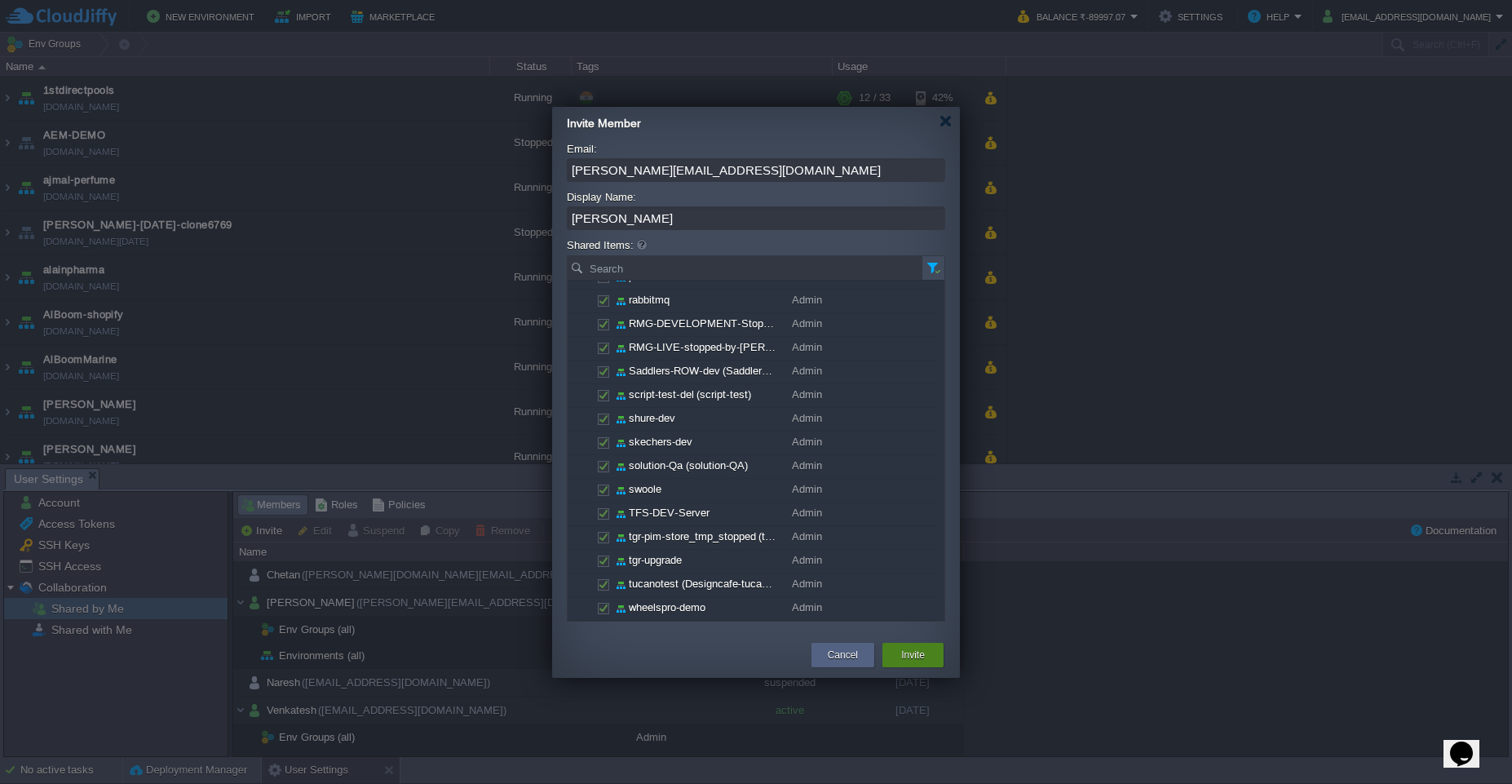
click at [922, 659] on button "Invite" at bounding box center [913, 655] width 24 height 17
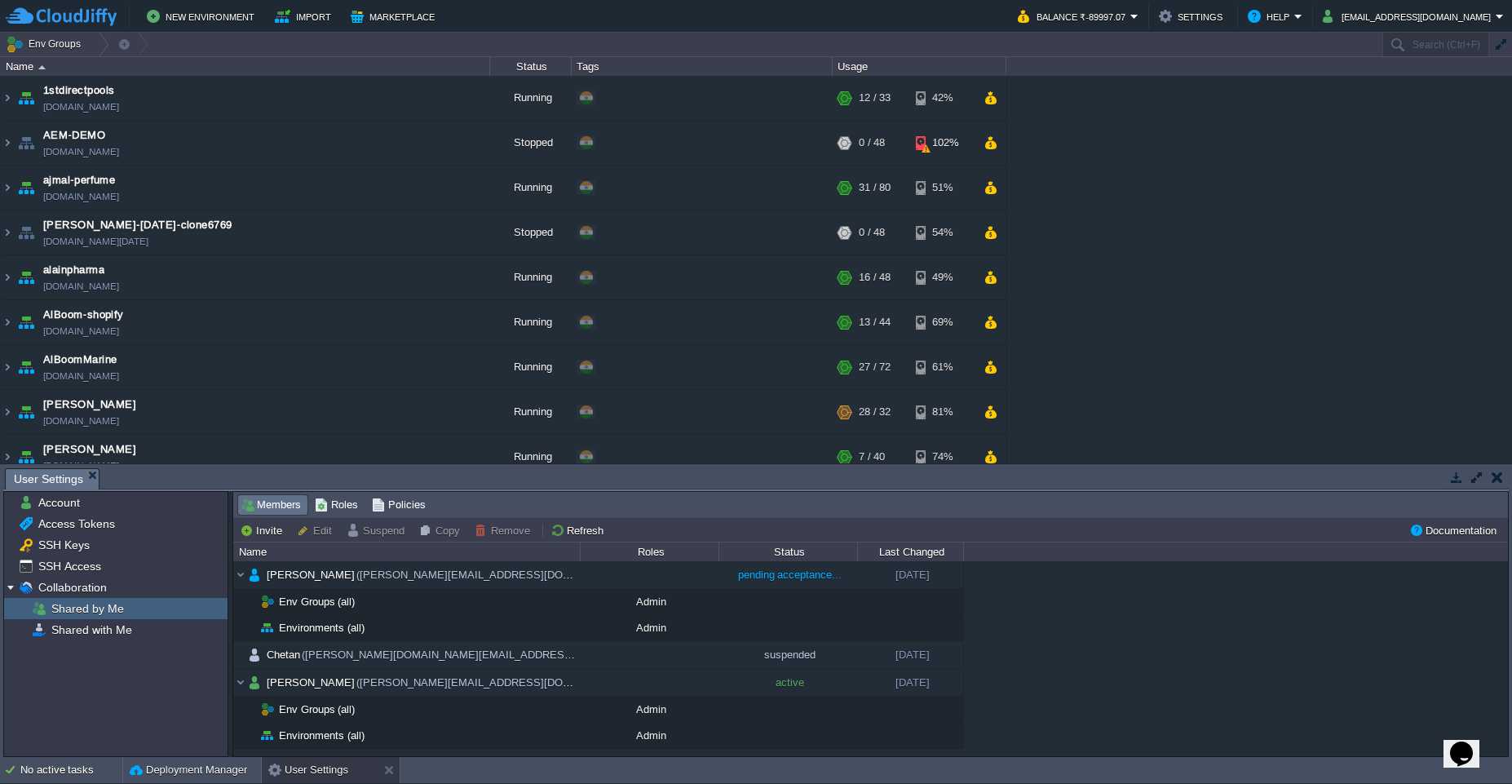
click at [1486, 485] on td at bounding box center [1497, 477] width 20 height 19
